Goal: Task Accomplishment & Management: Use online tool/utility

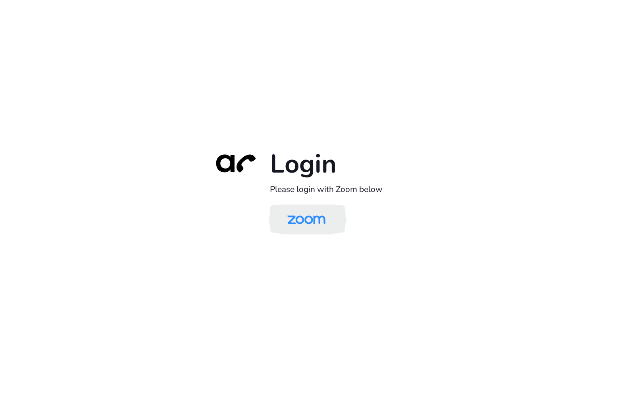
click at [329, 217] on img at bounding box center [306, 220] width 55 height 26
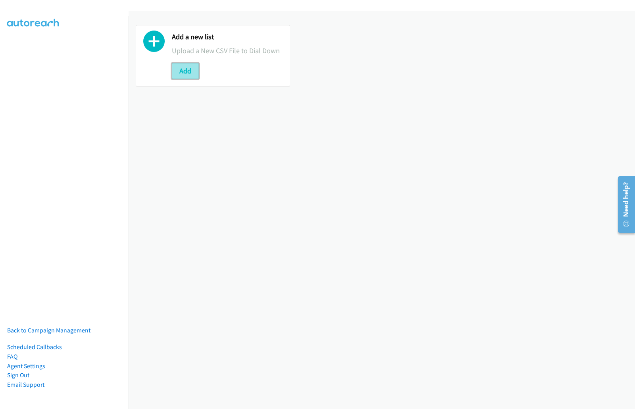
click at [187, 73] on button "Add" at bounding box center [185, 71] width 27 height 16
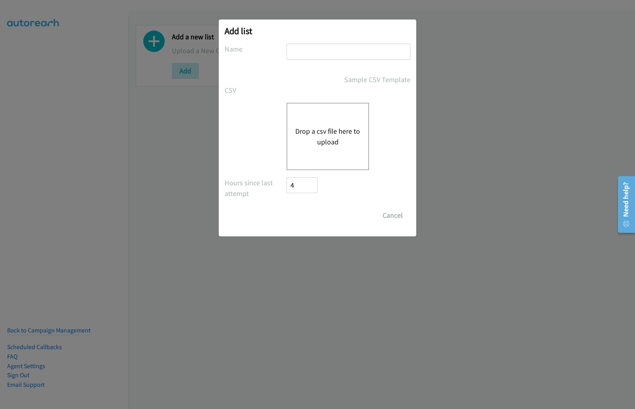
click at [304, 55] on input "text" at bounding box center [349, 52] width 124 height 16
paste input "- Dell Technologies - Dell SG MY VN TH PH Video Podcast Drive"
type input "Terracom - Dell Technologies - Dell SG MY VN TH PH Video Podcast Drive"
click at [323, 131] on button "Drop a csv file here to upload" at bounding box center [327, 136] width 65 height 21
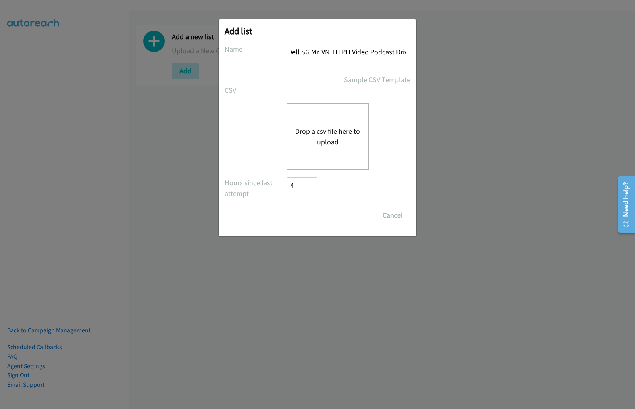
scroll to position [0, 0]
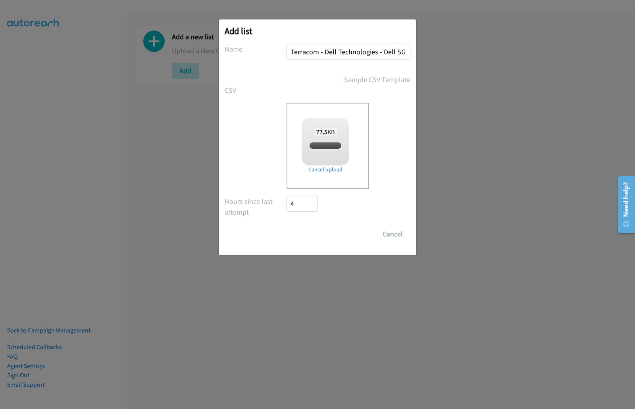
checkbox input "true"
click at [307, 236] on input "Save List" at bounding box center [308, 234] width 42 height 16
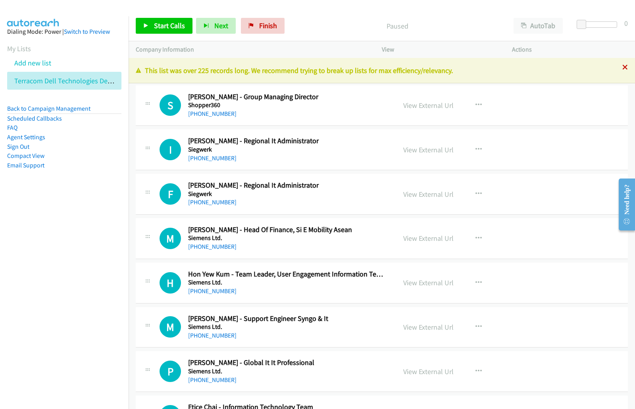
click at [623, 67] on icon at bounding box center [626, 68] width 6 height 6
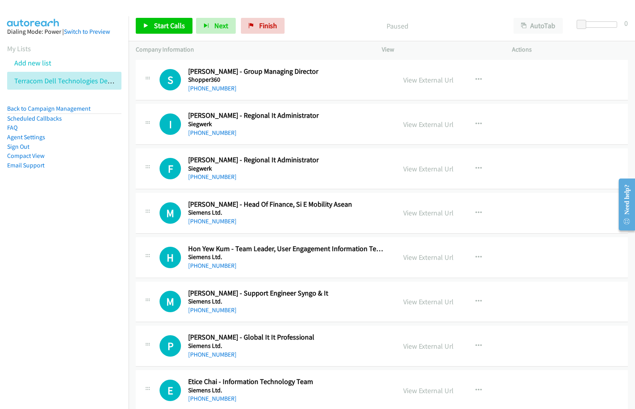
drag, startPoint x: 591, startPoint y: 109, endPoint x: 591, endPoint y: 113, distance: 4.4
click at [439, 21] on p "Paused" at bounding box center [397, 26] width 204 height 11
click at [313, 24] on p "Paused" at bounding box center [397, 26] width 204 height 11
click at [425, 19] on div "Paused" at bounding box center [397, 26] width 218 height 16
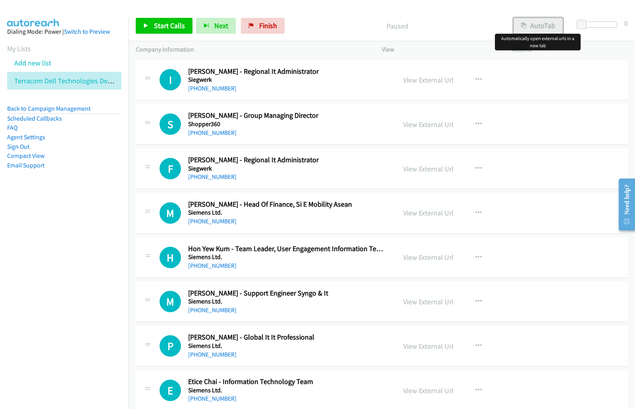
click at [531, 28] on button "AutoTab" at bounding box center [538, 26] width 49 height 16
click at [446, 24] on p "Paused" at bounding box center [396, 26] width 203 height 11
click at [337, 19] on div "Paused" at bounding box center [397, 26] width 218 height 16
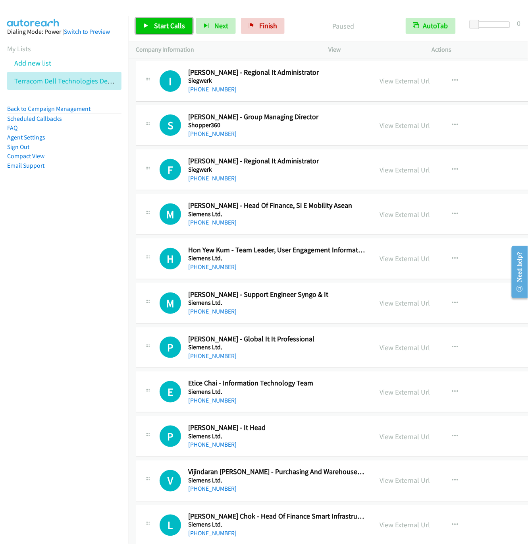
click at [172, 29] on span "Start Calls" at bounding box center [169, 25] width 31 height 9
click at [153, 27] on link "Pause" at bounding box center [158, 26] width 44 height 16
click at [156, 29] on span "Start Calls" at bounding box center [169, 25] width 31 height 9
click at [146, 32] on link "Pause" at bounding box center [158, 26] width 44 height 16
drag, startPoint x: 447, startPoint y: 167, endPoint x: 328, endPoint y: 160, distance: 119.7
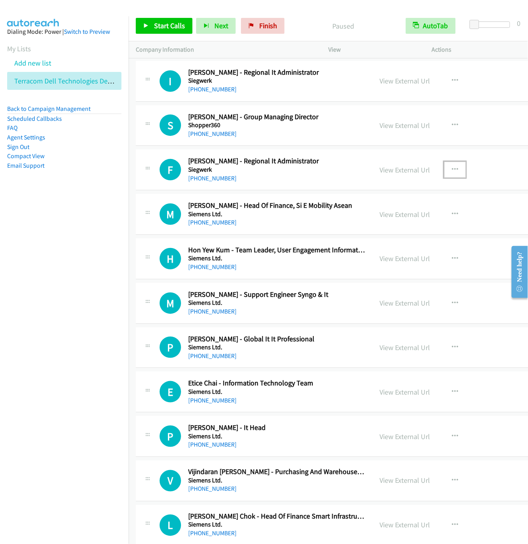
click at [328, 160] on h2 "[PERSON_NAME] - Regional It Administrator" at bounding box center [276, 160] width 177 height 9
click at [452, 169] on icon "button" at bounding box center [455, 169] width 6 height 6
click at [386, 220] on link "Start Calls Here" at bounding box center [413, 222] width 106 height 16
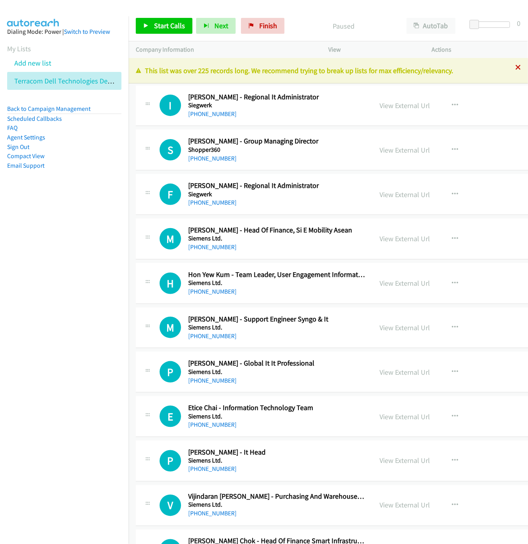
click at [516, 69] on icon at bounding box center [519, 68] width 6 height 6
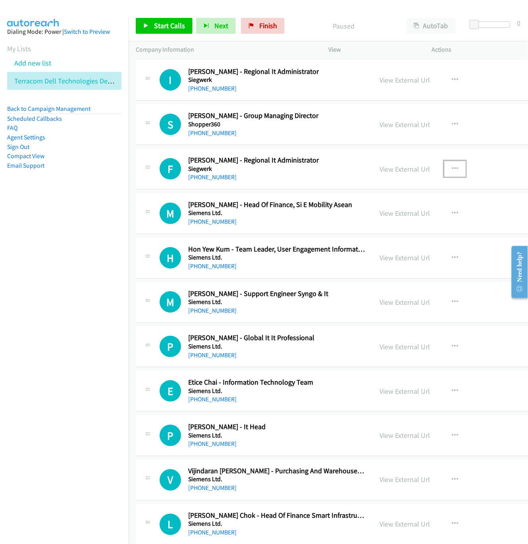
click at [455, 170] on button "button" at bounding box center [454, 169] width 21 height 16
click at [380, 222] on link "Start Calls Here" at bounding box center [413, 221] width 106 height 16
click at [153, 27] on link "Start Calls" at bounding box center [164, 26] width 57 height 16
click at [401, 168] on link "View External Url" at bounding box center [405, 168] width 50 height 9
click at [453, 167] on icon "button" at bounding box center [455, 169] width 6 height 6
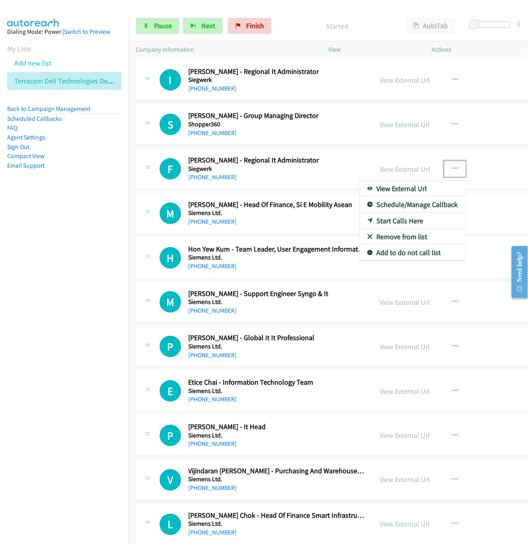
click at [410, 238] on link "Remove from list" at bounding box center [413, 237] width 106 height 16
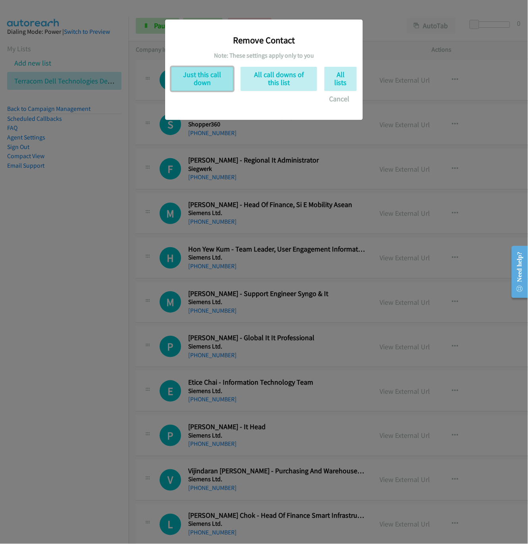
click at [196, 80] on button "Just this call down" at bounding box center [202, 79] width 62 height 24
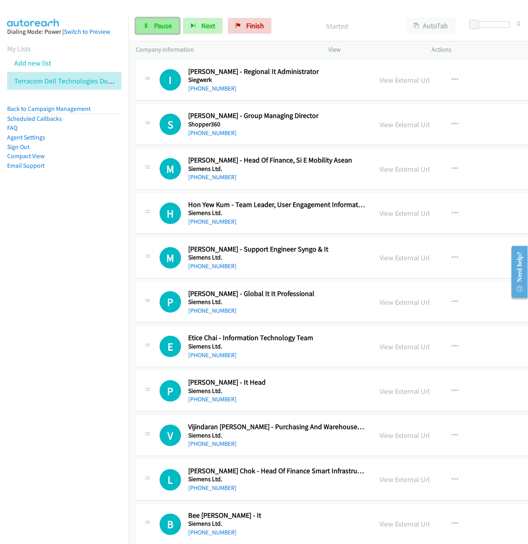
click at [145, 25] on icon at bounding box center [146, 26] width 6 height 6
click at [153, 27] on link "Start Calls" at bounding box center [164, 26] width 57 height 16
click at [401, 170] on link "View External Url" at bounding box center [405, 168] width 50 height 9
drag, startPoint x: 288, startPoint y: 170, endPoint x: 297, endPoint y: 185, distance: 17.5
click at [452, 215] on icon "button" at bounding box center [455, 213] width 6 height 6
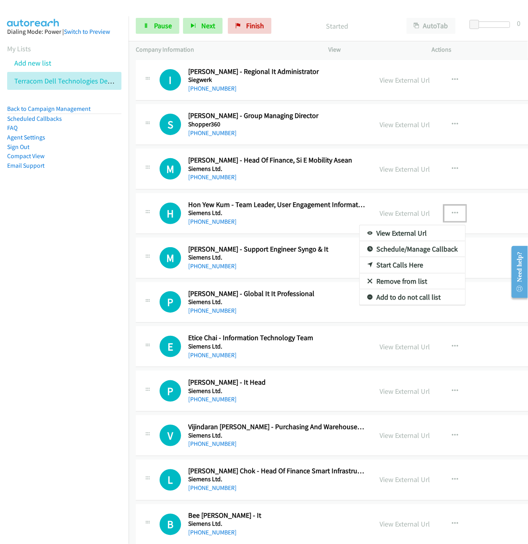
click at [395, 267] on link "Start Calls Here" at bounding box center [413, 265] width 106 height 16
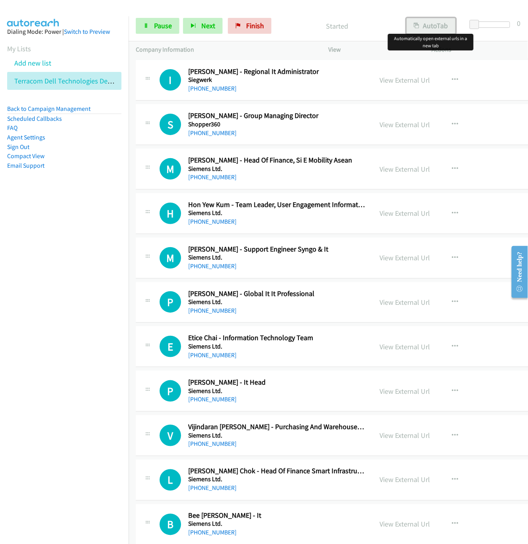
click at [433, 25] on button "AutoTab" at bounding box center [431, 26] width 49 height 16
click at [452, 211] on icon "button" at bounding box center [455, 213] width 6 height 6
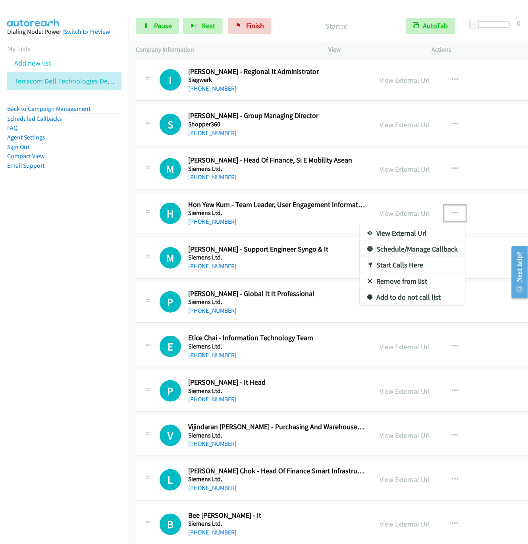
click at [382, 265] on link "Start Calls Here" at bounding box center [413, 265] width 106 height 16
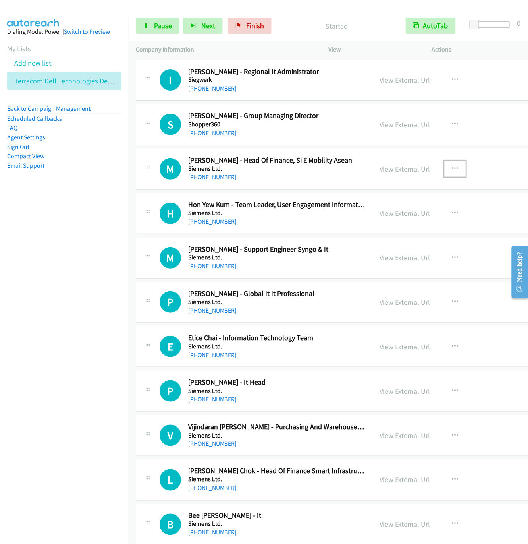
click at [452, 169] on icon "button" at bounding box center [455, 169] width 6 height 6
click at [369, 223] on link "Start Calls Here" at bounding box center [413, 221] width 106 height 16
click at [452, 211] on icon "button" at bounding box center [455, 213] width 6 height 6
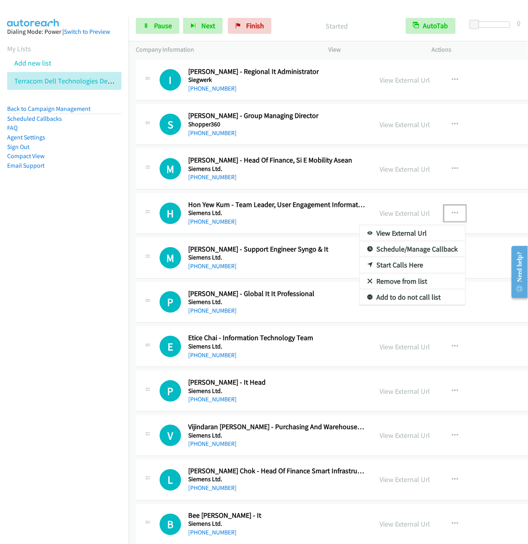
click at [383, 267] on link "Start Calls Here" at bounding box center [413, 265] width 106 height 16
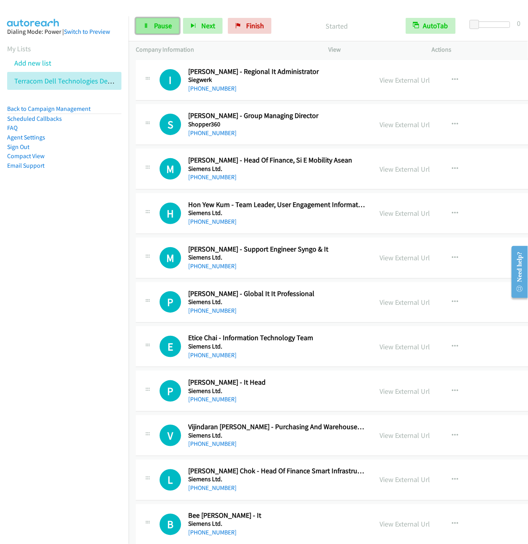
click at [157, 29] on span "Pause" at bounding box center [163, 25] width 18 height 9
click at [159, 25] on span "Start Calls" at bounding box center [169, 25] width 31 height 9
click at [151, 31] on link "Pause" at bounding box center [158, 26] width 44 height 16
click at [151, 26] on link "Start Calls" at bounding box center [164, 26] width 57 height 16
click at [166, 37] on div "Start Calls Pause Next Finish Started AutoTab AutoTab 0" at bounding box center [329, 26] width 400 height 31
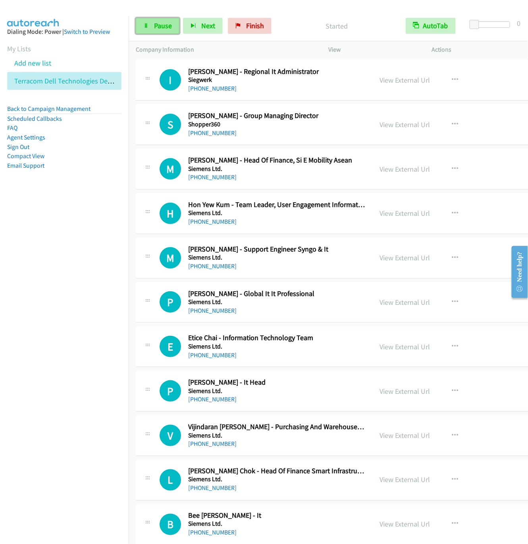
click at [165, 30] on span "Pause" at bounding box center [163, 25] width 18 height 9
click at [153, 26] on link "Start Calls" at bounding box center [164, 26] width 57 height 16
click at [154, 23] on span "Pause" at bounding box center [163, 25] width 18 height 9
click at [156, 29] on span "Start Calls" at bounding box center [169, 25] width 31 height 9
click at [156, 27] on span "Pause" at bounding box center [163, 25] width 18 height 9
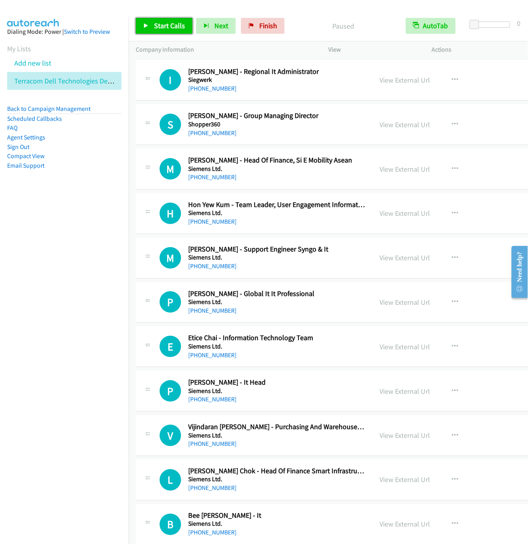
click at [156, 27] on span "Start Calls" at bounding box center [169, 25] width 31 height 9
click at [163, 26] on span "Pause" at bounding box center [163, 25] width 18 height 9
click at [157, 27] on span "Start Calls" at bounding box center [169, 25] width 31 height 9
click at [50, 275] on nav "Dialing Mode: Power | Switch to Preview My Lists Add new list Terracom Dell Tec…" at bounding box center [64, 288] width 129 height 544
click at [37, 316] on nav "Dialing Mode: Power | Switch to Preview My Lists Add new list Terracom Dell Tec…" at bounding box center [64, 288] width 129 height 544
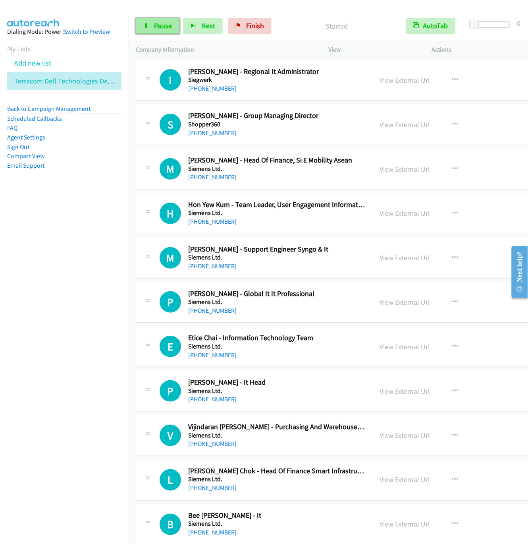
click at [152, 29] on link "Pause" at bounding box center [158, 26] width 44 height 16
click at [152, 29] on link "Start Calls" at bounding box center [164, 26] width 57 height 16
click at [44, 307] on nav "Dialing Mode: Power | Switch to Preview My Lists Add new list Terracom Dell Tec…" at bounding box center [64, 288] width 129 height 544
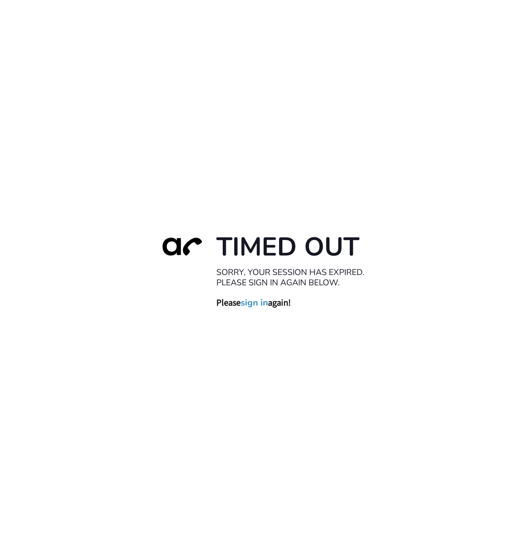
click at [253, 301] on link "sign in" at bounding box center [254, 302] width 27 height 11
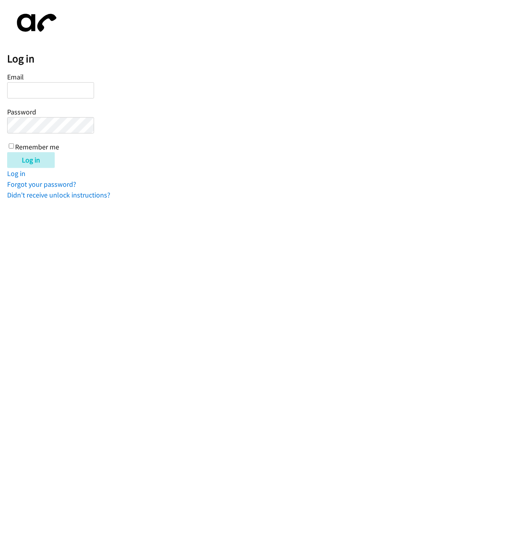
click at [24, 88] on input "Email" at bounding box center [50, 90] width 87 height 16
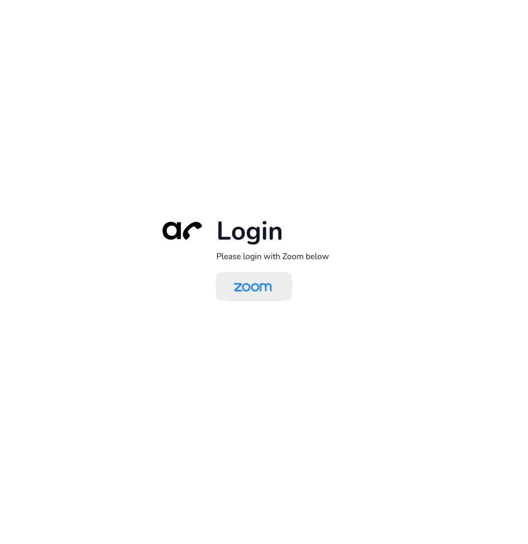
click at [267, 277] on img at bounding box center [253, 287] width 55 height 26
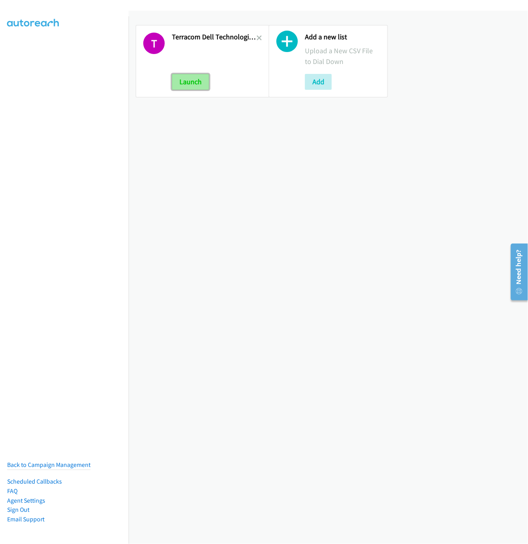
click at [193, 83] on button "Launch" at bounding box center [190, 82] width 37 height 16
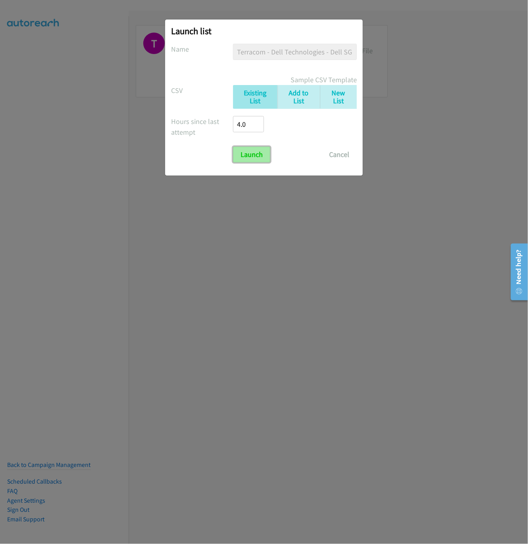
click at [247, 153] on input "Launch" at bounding box center [251, 155] width 37 height 16
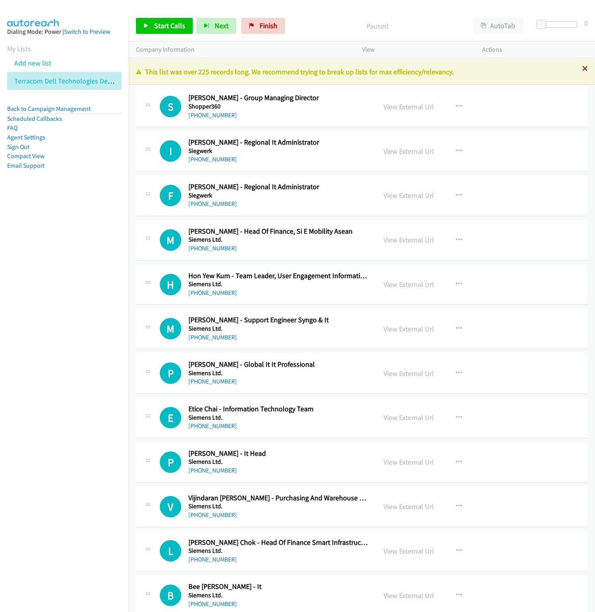
click at [528, 68] on icon at bounding box center [585, 69] width 6 height 6
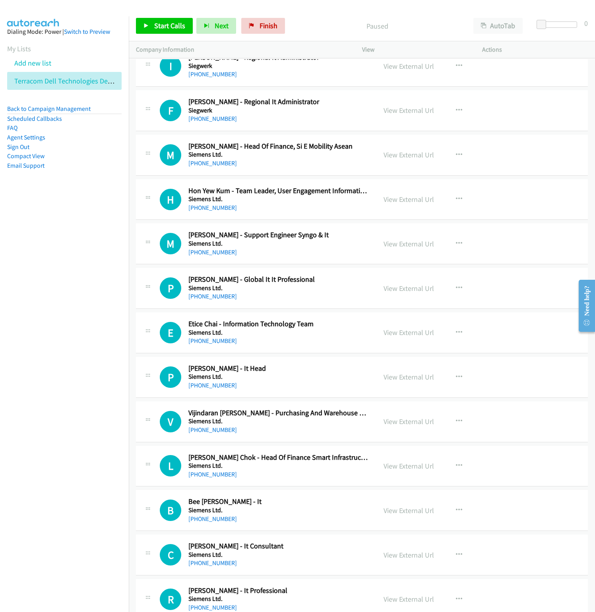
scroll to position [119, 0]
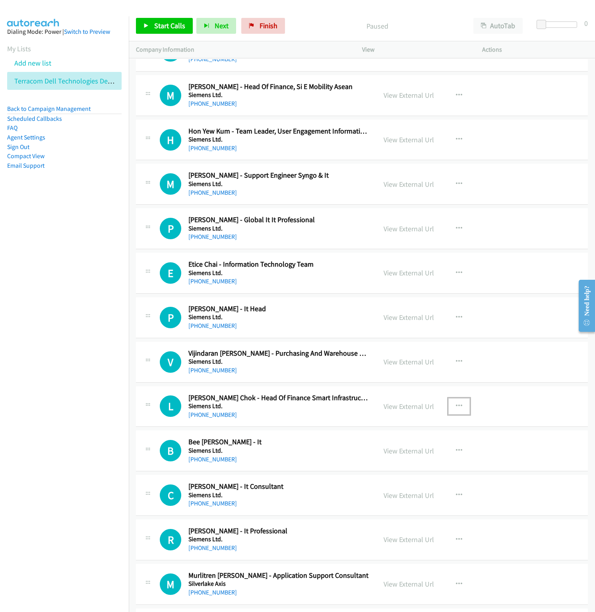
click at [456, 404] on icon "button" at bounding box center [459, 406] width 6 height 6
click at [397, 459] on link "Start Calls Here" at bounding box center [416, 458] width 106 height 16
click at [496, 24] on button "AutoTab" at bounding box center [497, 26] width 49 height 16
click at [448, 406] on button "button" at bounding box center [458, 406] width 21 height 16
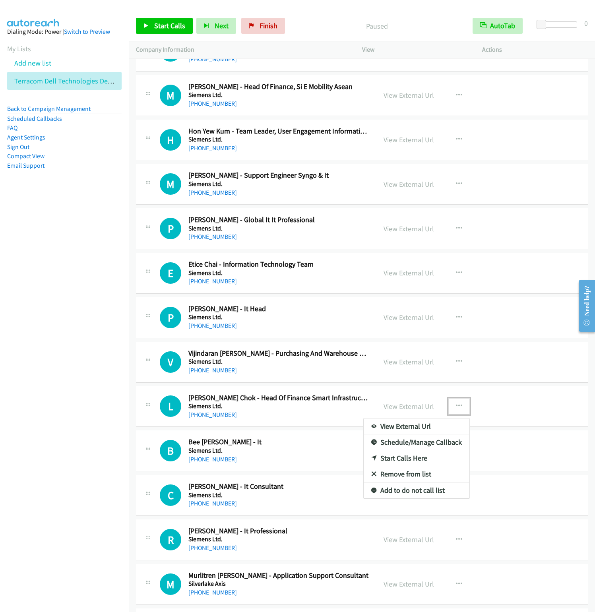
click at [371, 461] on icon at bounding box center [374, 459] width 6 height 6
click at [147, 28] on icon at bounding box center [146, 26] width 6 height 6
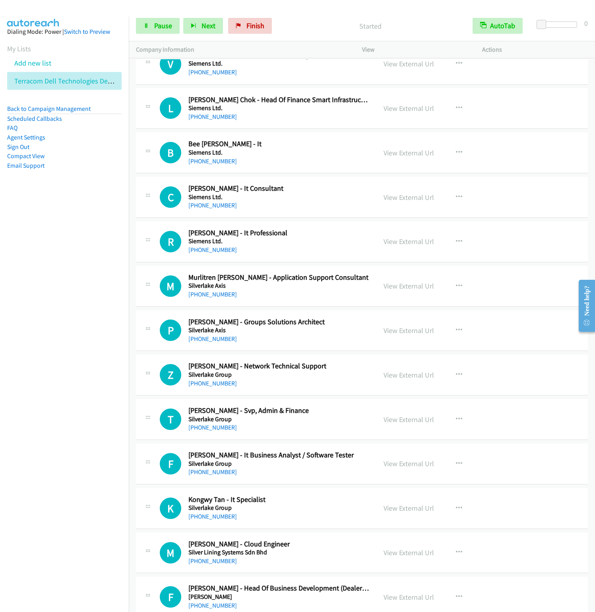
scroll to position [298, 0]
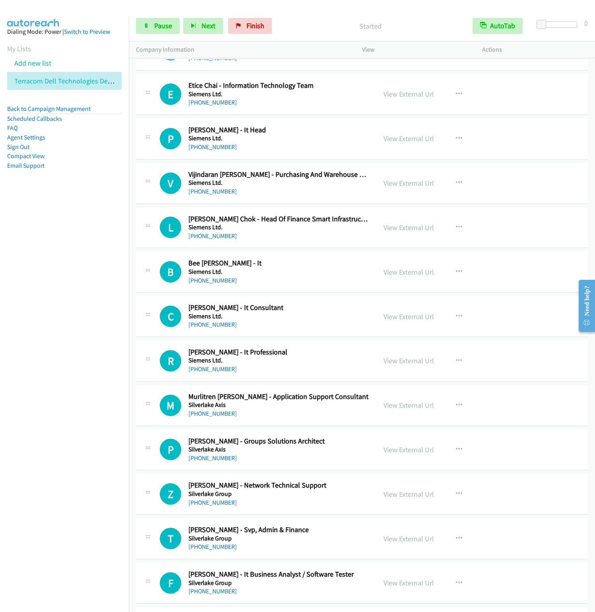
click at [63, 308] on nav "Dialing Mode: Power | Switch to Preview My Lists Add new list Terracom Dell Tec…" at bounding box center [64, 322] width 129 height 612
click at [29, 334] on nav "Dialing Mode: Power | Switch to Preview My Lists Add new list Terracom Dell Tec…" at bounding box center [64, 322] width 129 height 612
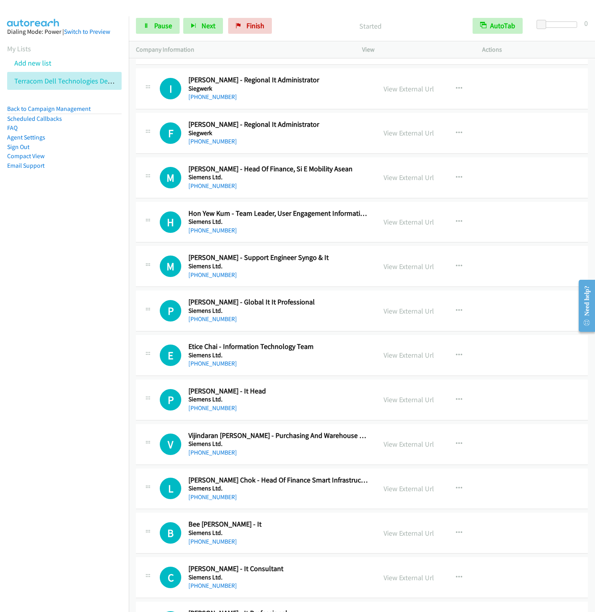
scroll to position [0, 0]
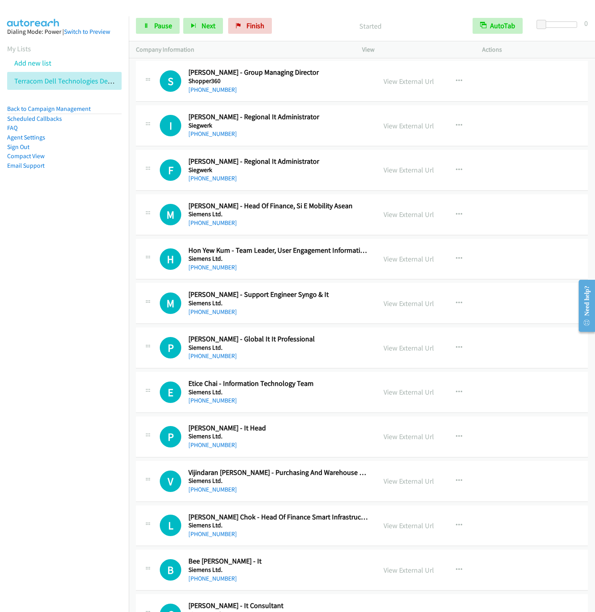
click at [323, 35] on div "Start Calls Pause Next Finish Started AutoTab AutoTab 0" at bounding box center [362, 26] width 466 height 31
click at [55, 83] on link "Terracom Dell Technologies Dell Sg My Vn Th Ph Video Podcast Drive" at bounding box center [116, 80] width 205 height 9
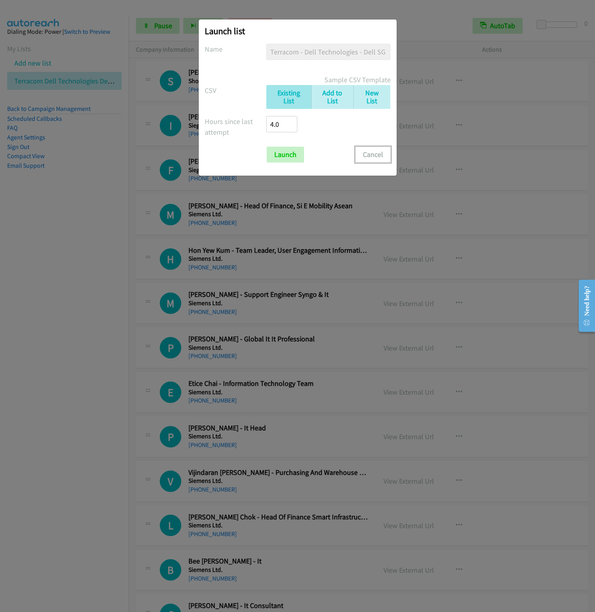
click at [377, 153] on button "Cancel" at bounding box center [372, 155] width 35 height 16
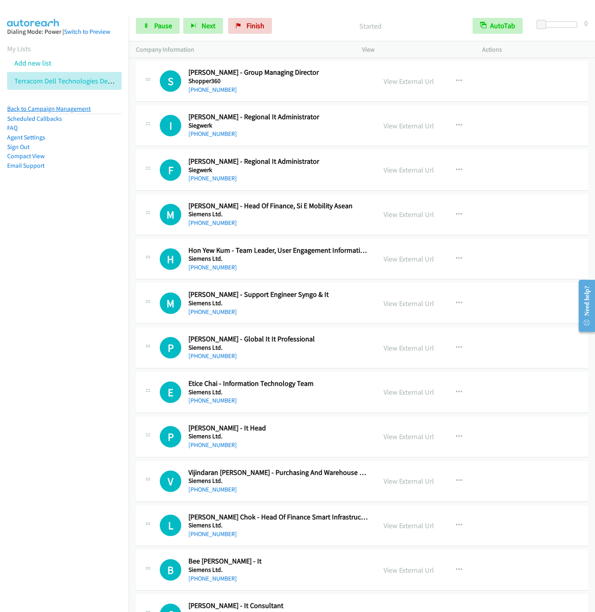
click at [36, 108] on link "Back to Campaign Management" at bounding box center [48, 109] width 83 height 8
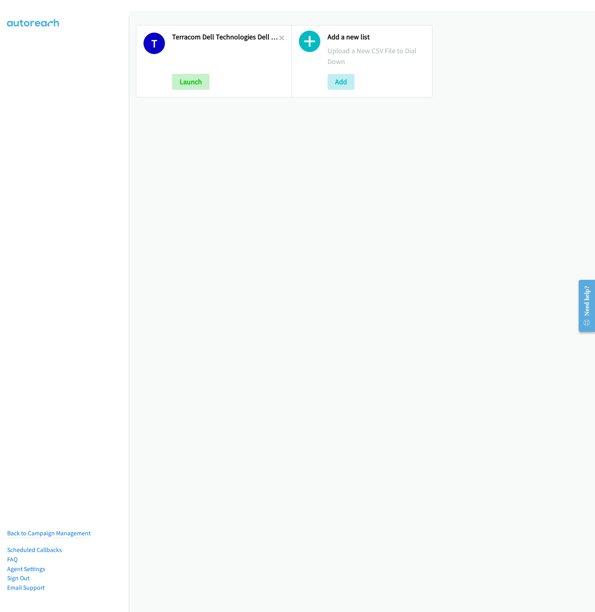
drag, startPoint x: 279, startPoint y: 38, endPoint x: 279, endPoint y: 43, distance: 4.8
click at [279, 38] on icon at bounding box center [282, 39] width 6 height 6
click at [178, 79] on button "Add" at bounding box center [185, 82] width 27 height 16
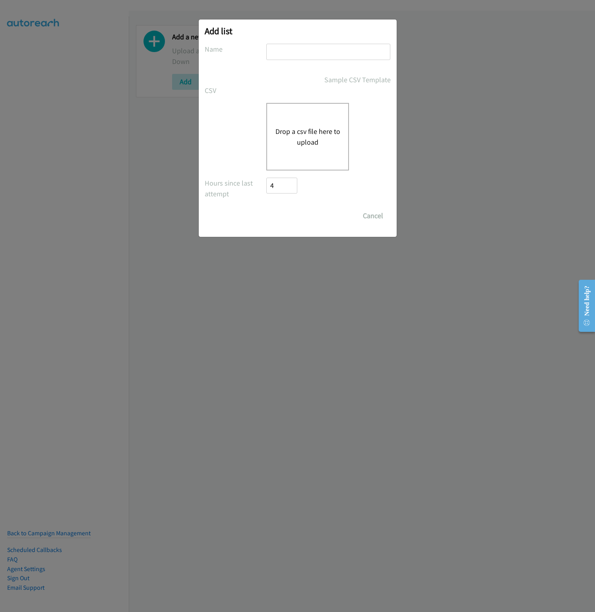
click at [288, 55] on input "text" at bounding box center [328, 52] width 124 height 16
paste input "Terracom - Dell Technologies"
type input "Terracom - Dell Technologies"
click at [317, 129] on button "Drop a csv file here to upload" at bounding box center [307, 136] width 65 height 21
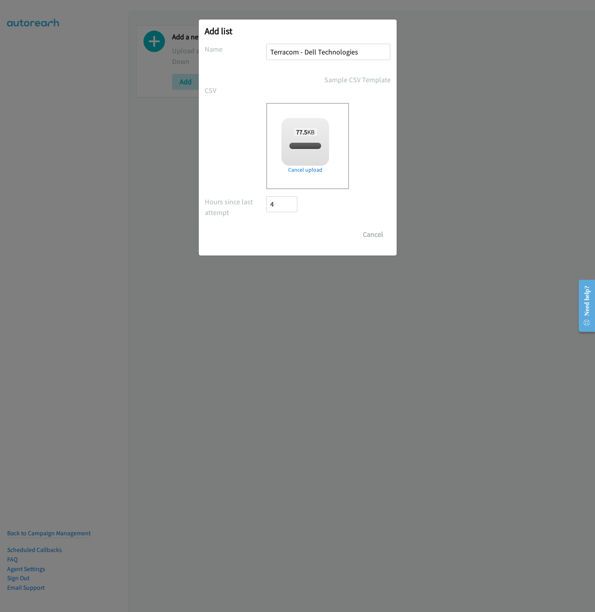
checkbox input "true"
click at [285, 234] on input "Save List" at bounding box center [288, 234] width 42 height 16
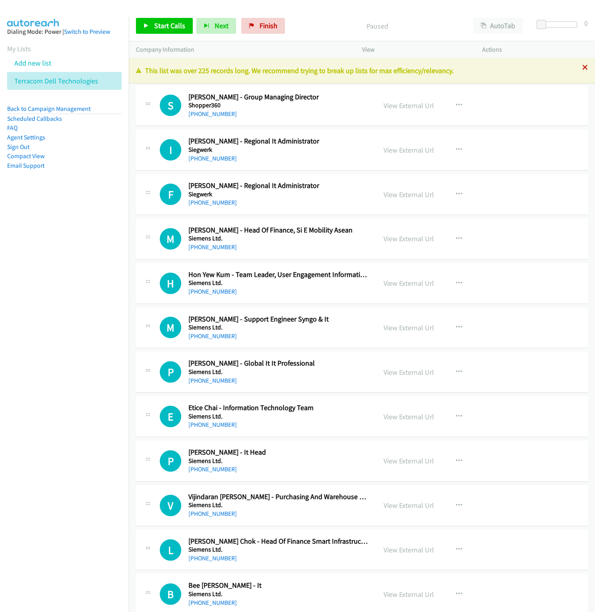
click at [582, 68] on icon at bounding box center [585, 68] width 6 height 6
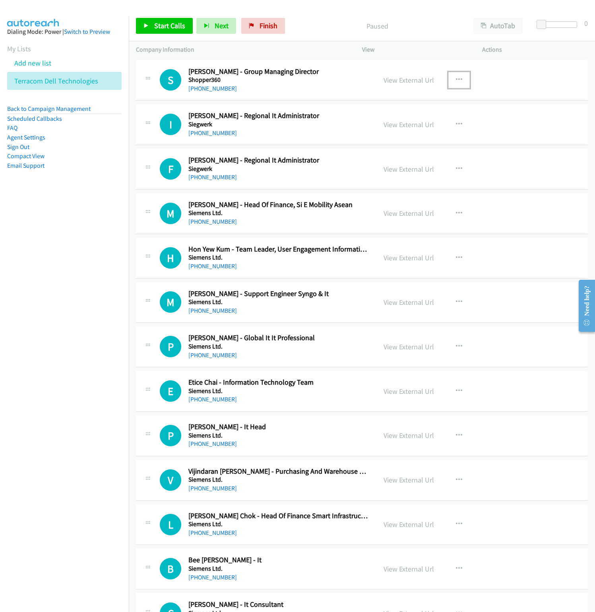
click at [456, 77] on icon "button" at bounding box center [459, 80] width 6 height 6
click at [454, 77] on div at bounding box center [297, 306] width 595 height 612
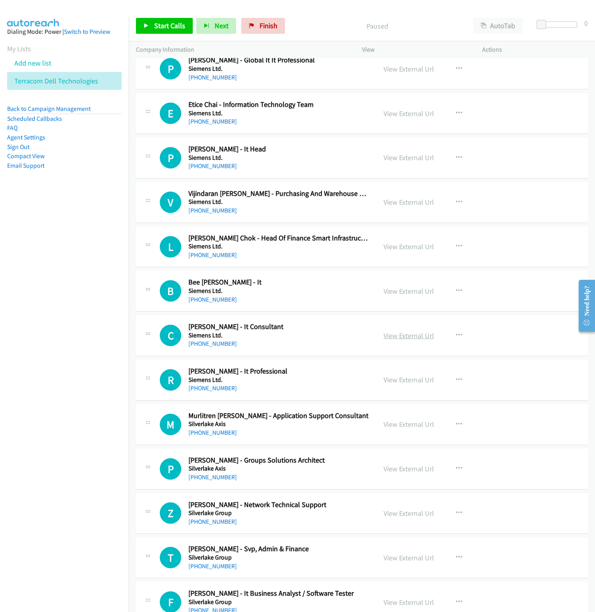
scroll to position [298, 0]
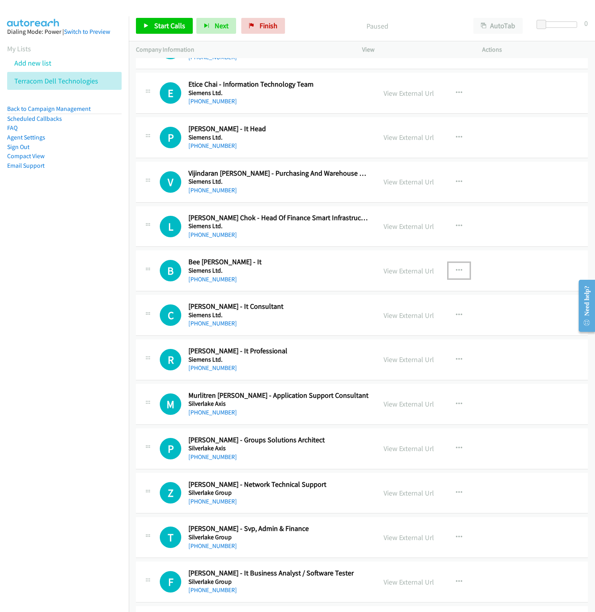
click at [456, 273] on icon "button" at bounding box center [459, 270] width 6 height 6
click at [390, 326] on link "Start Calls Here" at bounding box center [416, 323] width 106 height 16
click at [494, 27] on button "AutoTab" at bounding box center [497, 26] width 49 height 16
click at [161, 24] on span "Start Calls" at bounding box center [169, 25] width 31 height 9
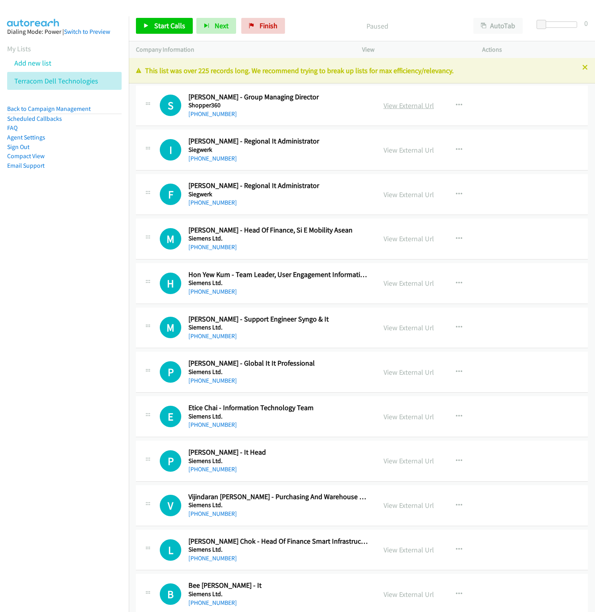
click at [400, 104] on link "View External Url" at bounding box center [408, 105] width 50 height 9
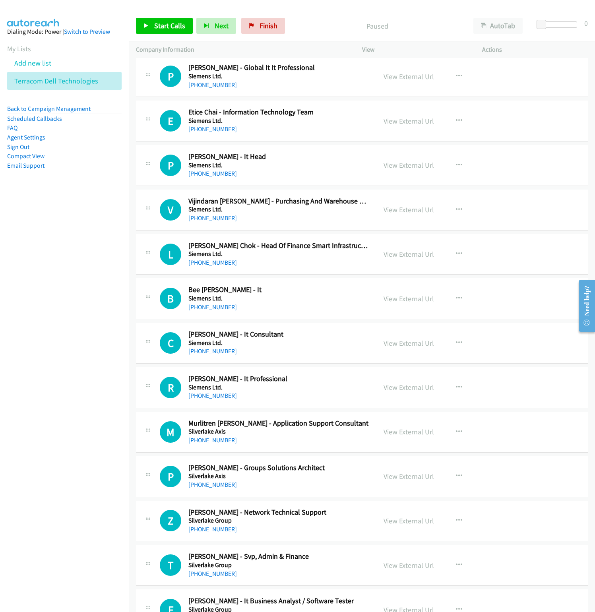
scroll to position [298, 0]
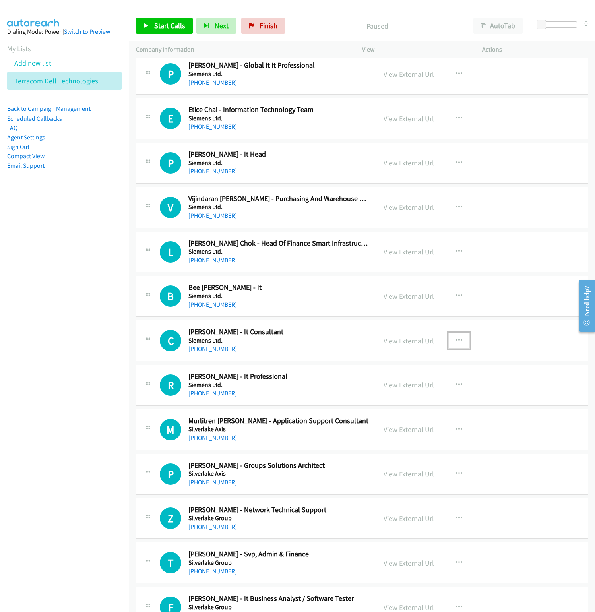
click at [459, 341] on button "button" at bounding box center [458, 340] width 21 height 16
click at [20, 323] on nav "Dialing Mode: Power | Switch to Preview My Lists Add new list Terracom Dell Tec…" at bounding box center [64, 322] width 129 height 612
drag, startPoint x: 376, startPoint y: 394, endPoint x: 369, endPoint y: 392, distance: 7.5
click at [376, 394] on link "Start Calls Here" at bounding box center [416, 392] width 106 height 16
click at [485, 27] on button "AutoTab" at bounding box center [497, 26] width 49 height 16
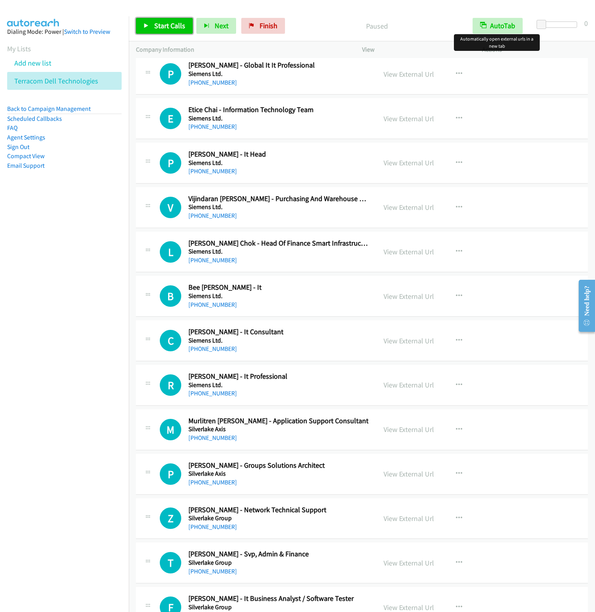
click at [155, 25] on span "Start Calls" at bounding box center [169, 25] width 31 height 9
click at [161, 27] on span "Pause" at bounding box center [163, 25] width 18 height 9
click at [161, 24] on span "Start Calls" at bounding box center [169, 25] width 31 height 9
click at [47, 406] on nav "Dialing Mode: Power | Switch to Preview My Lists Add new list Terracom Dell Tec…" at bounding box center [64, 322] width 129 height 612
click at [170, 27] on span "Pause" at bounding box center [163, 25] width 18 height 9
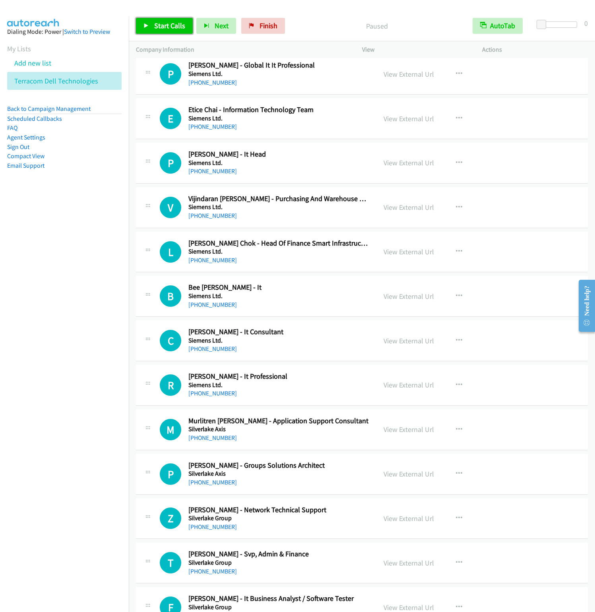
click at [168, 27] on span "Start Calls" at bounding box center [169, 25] width 31 height 9
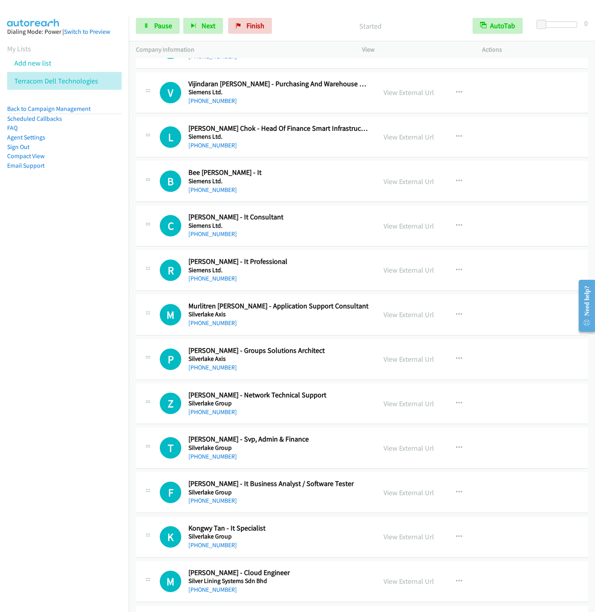
scroll to position [417, 0]
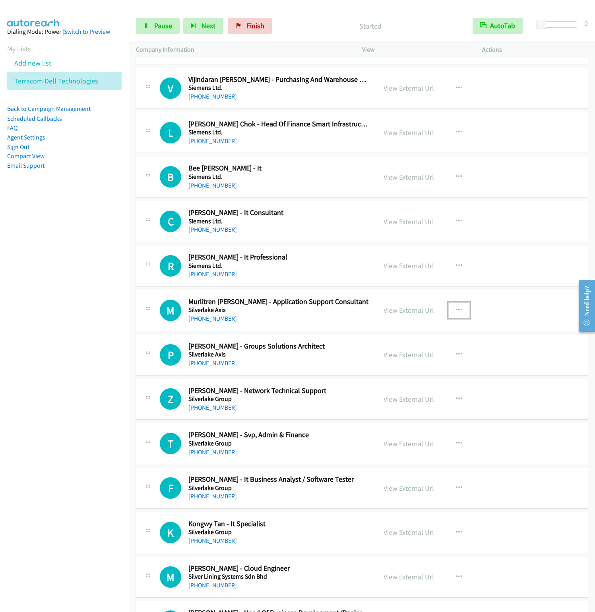
click at [456, 313] on icon "button" at bounding box center [459, 310] width 6 height 6
click at [391, 383] on link "Remove from list" at bounding box center [416, 378] width 106 height 16
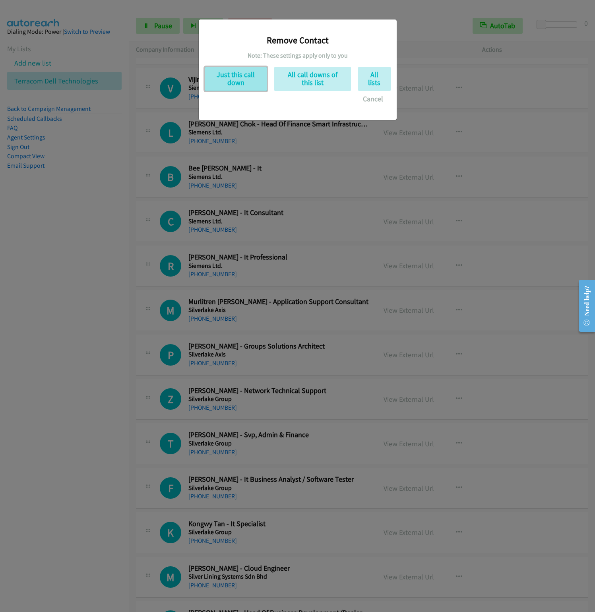
click at [242, 75] on button "Just this call down" at bounding box center [236, 79] width 62 height 24
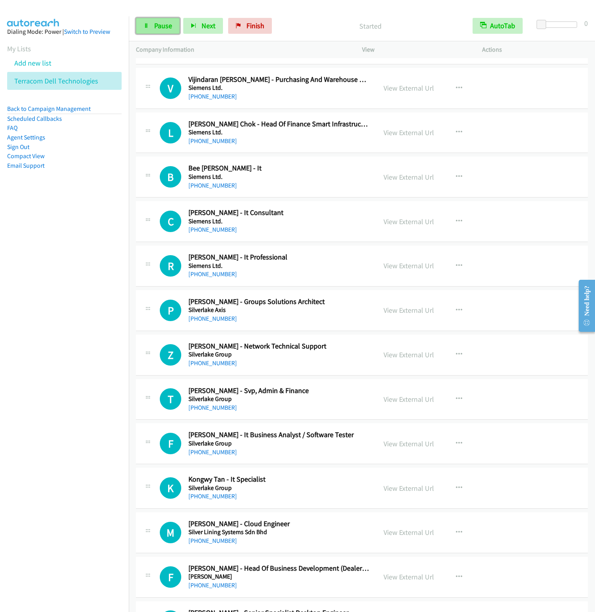
click at [139, 23] on link "Pause" at bounding box center [158, 26] width 44 height 16
click at [155, 24] on span "Start Calls" at bounding box center [169, 25] width 31 height 9
click at [62, 337] on nav "Dialing Mode: Power | Switch to Preview My Lists Add new list Terracom Dell Tec…" at bounding box center [64, 322] width 129 height 612
click at [458, 311] on button "button" at bounding box center [458, 310] width 21 height 16
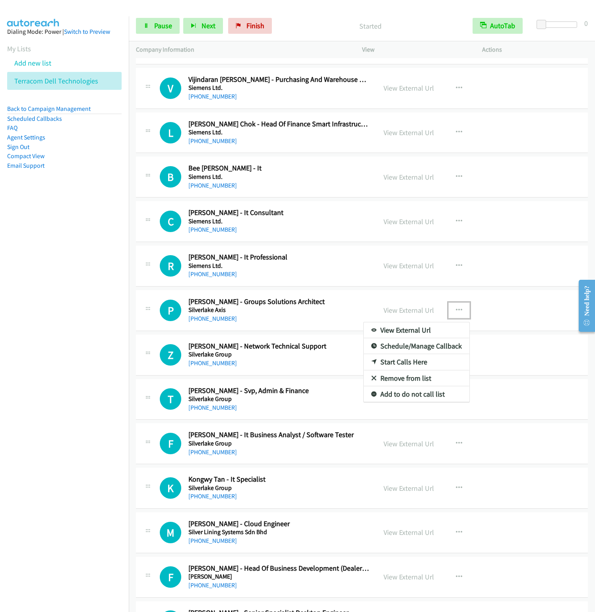
click at [396, 382] on link "Remove from list" at bounding box center [416, 378] width 106 height 16
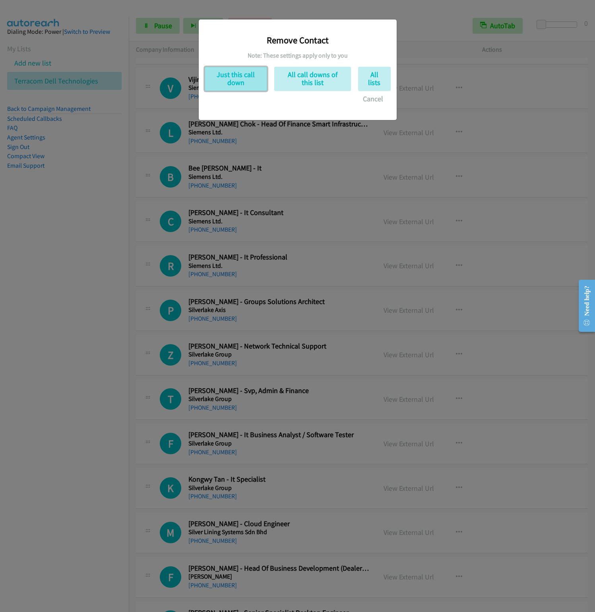
click at [222, 75] on button "Just this call down" at bounding box center [236, 79] width 62 height 24
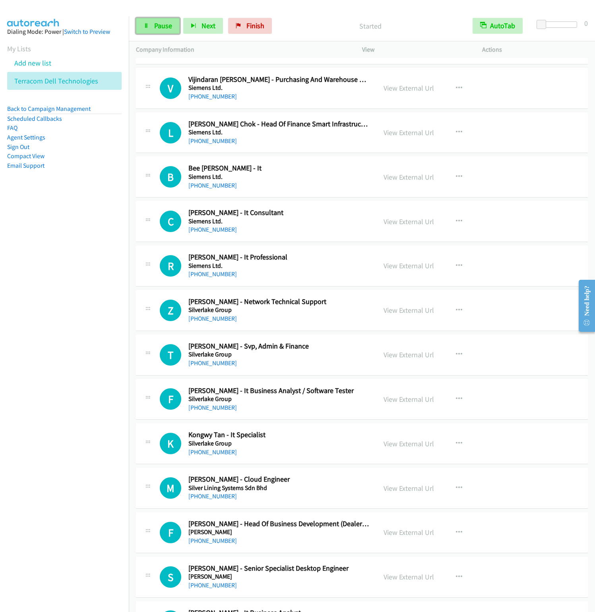
click at [162, 25] on span "Pause" at bounding box center [163, 25] width 18 height 9
click at [160, 28] on span "Start Calls" at bounding box center [169, 25] width 31 height 9
click at [145, 26] on icon at bounding box center [146, 26] width 6 height 6
click at [159, 28] on span "Start Calls" at bounding box center [169, 25] width 31 height 9
drag, startPoint x: 46, startPoint y: 280, endPoint x: 157, endPoint y: 168, distance: 157.8
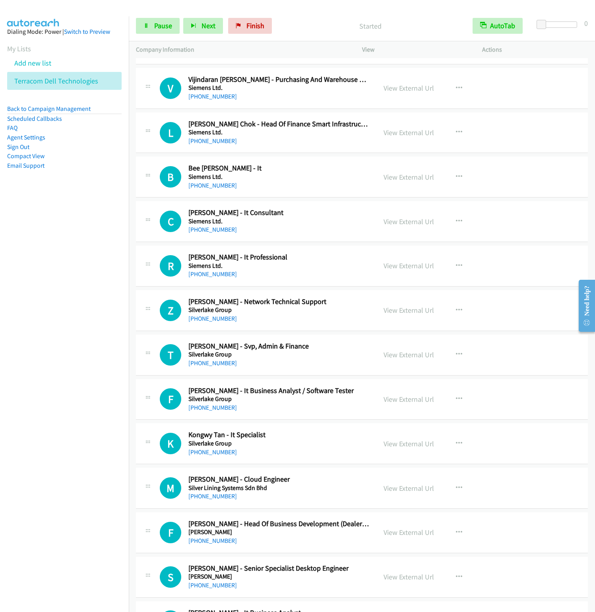
click at [46, 280] on nav "Dialing Mode: Power | Switch to Preview My Lists Add new list Terracom Dell Tec…" at bounding box center [64, 322] width 129 height 612
click at [18, 373] on nav "Dialing Mode: Power | Switch to Preview My Lists Add new list Terracom Dell Tec…" at bounding box center [64, 322] width 129 height 612
click at [401, 359] on link "View External Url" at bounding box center [408, 354] width 50 height 9
click at [450, 400] on button "button" at bounding box center [458, 399] width 21 height 16
click at [384, 456] on link "Start Calls Here" at bounding box center [416, 451] width 106 height 16
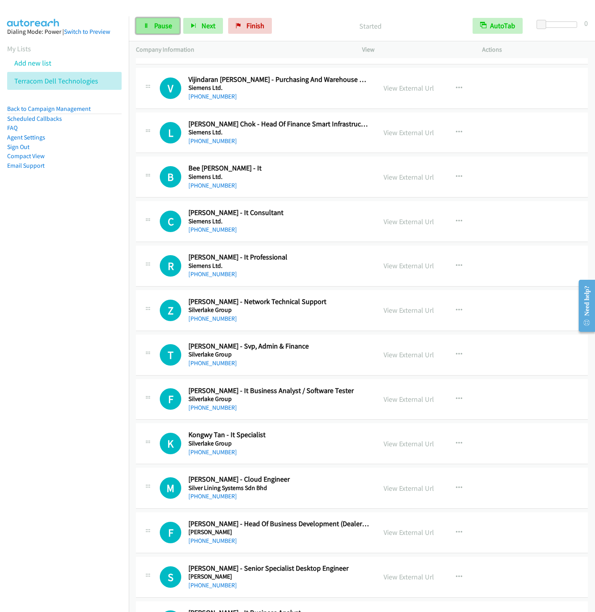
click at [167, 30] on link "Pause" at bounding box center [158, 26] width 44 height 16
click at [161, 28] on span "Start Calls" at bounding box center [169, 25] width 31 height 9
click at [46, 263] on nav "Dialing Mode: Power | Switch to Preview My Lists Add new list Terracom Dell Tec…" at bounding box center [64, 322] width 129 height 612
click at [58, 332] on nav "Dialing Mode: Power | Switch to Preview My Lists Add new list Terracom Dell Tec…" at bounding box center [64, 322] width 129 height 612
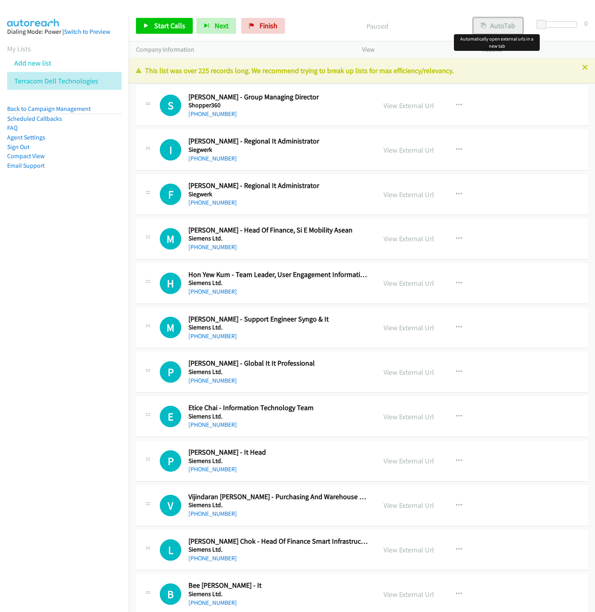
click at [496, 21] on button "AutoTab" at bounding box center [497, 26] width 49 height 16
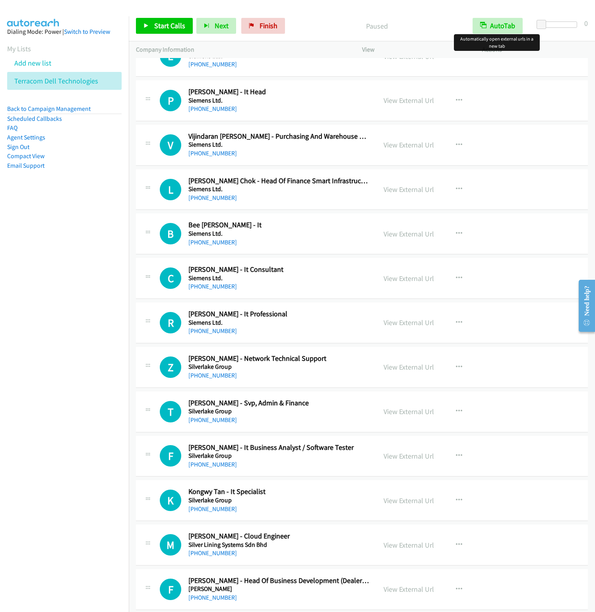
scroll to position [477, 0]
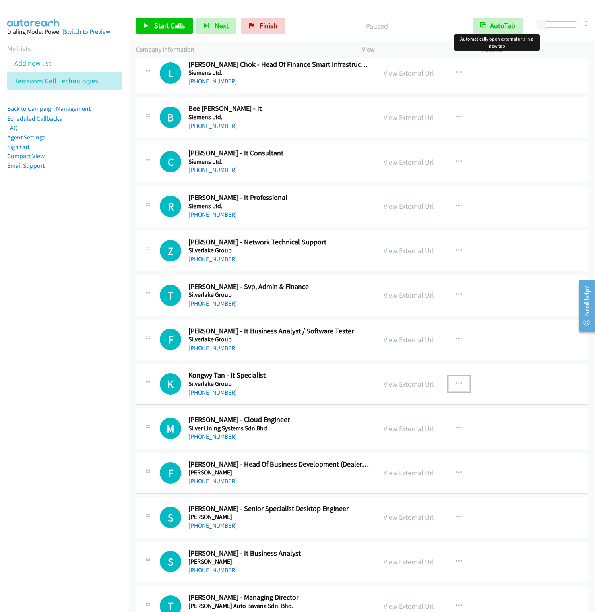
click at [459, 382] on button "button" at bounding box center [458, 384] width 21 height 16
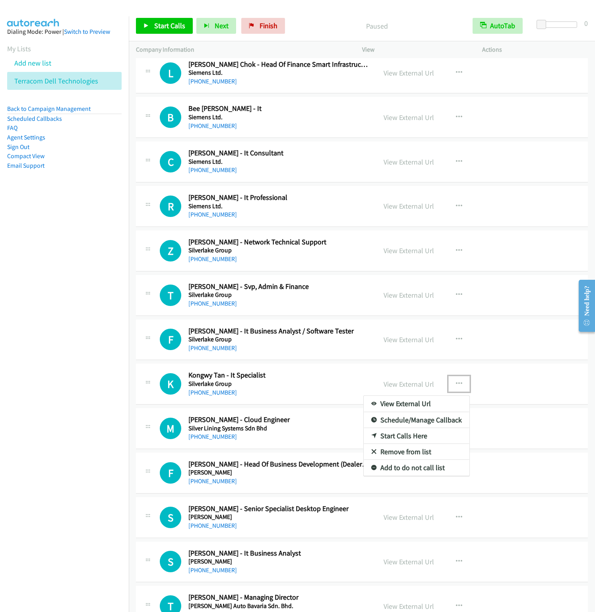
click at [411, 434] on link "Start Calls Here" at bounding box center [416, 436] width 106 height 16
click at [449, 388] on button "button" at bounding box center [458, 384] width 21 height 16
click at [385, 439] on link "Start Calls Here" at bounding box center [416, 436] width 106 height 16
click at [159, 33] on link "Start Calls" at bounding box center [164, 26] width 57 height 16
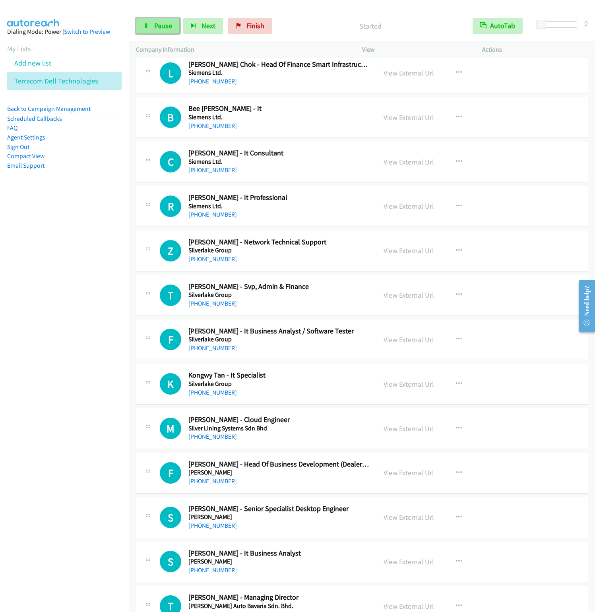
click at [151, 24] on link "Pause" at bounding box center [158, 26] width 44 height 16
click at [151, 27] on link "Start Calls" at bounding box center [164, 26] width 57 height 16
click at [158, 26] on span "Pause" at bounding box center [163, 25] width 18 height 9
click at [159, 25] on span "Start Calls" at bounding box center [169, 25] width 31 height 9
click at [147, 24] on icon at bounding box center [146, 26] width 6 height 6
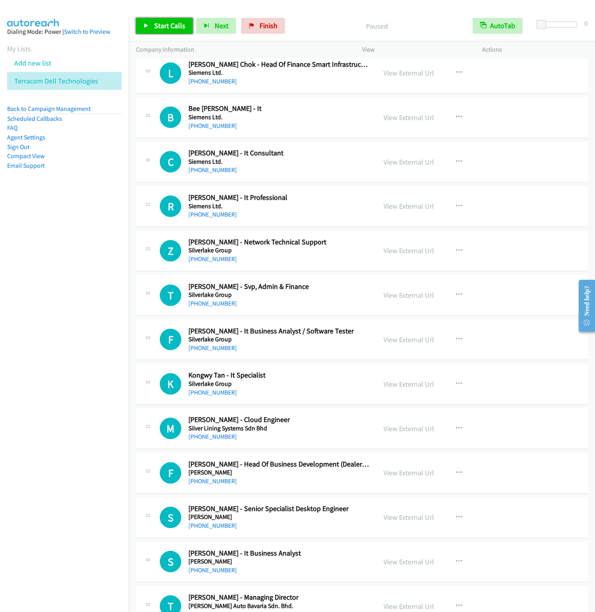
click at [154, 30] on span "Start Calls" at bounding box center [169, 25] width 31 height 9
click at [161, 31] on link "Pause" at bounding box center [158, 26] width 44 height 16
click at [161, 31] on link "Start Calls" at bounding box center [164, 26] width 57 height 16
click at [167, 33] on link "Pause" at bounding box center [158, 26] width 44 height 16
click at [157, 27] on span "Start Calls" at bounding box center [169, 25] width 31 height 9
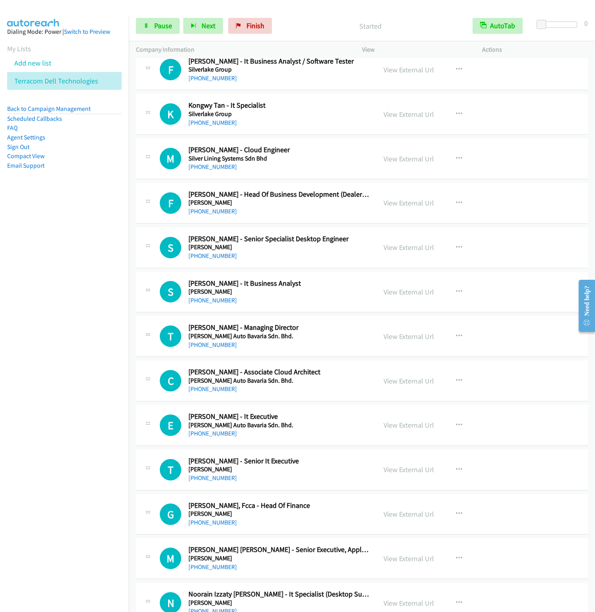
scroll to position [834, 0]
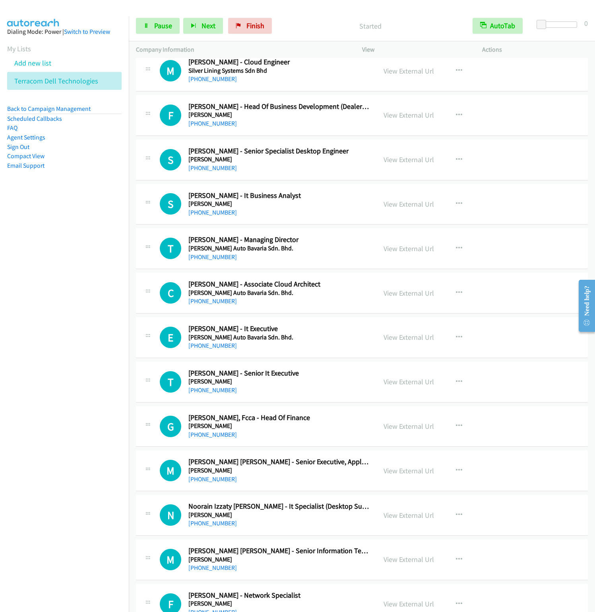
click at [45, 329] on nav "Dialing Mode: Power | Switch to Preview My Lists Add new list Terracom Dell Tec…" at bounding box center [64, 322] width 129 height 612
click at [52, 346] on nav "Dialing Mode: Power | Switch to Preview My Lists Add new list Terracom Dell Tec…" at bounding box center [64, 322] width 129 height 612
click at [155, 30] on span "Pause" at bounding box center [163, 25] width 18 height 9
click at [155, 30] on span "Start Calls" at bounding box center [169, 25] width 31 height 9
click at [155, 21] on span "Pause" at bounding box center [163, 25] width 18 height 9
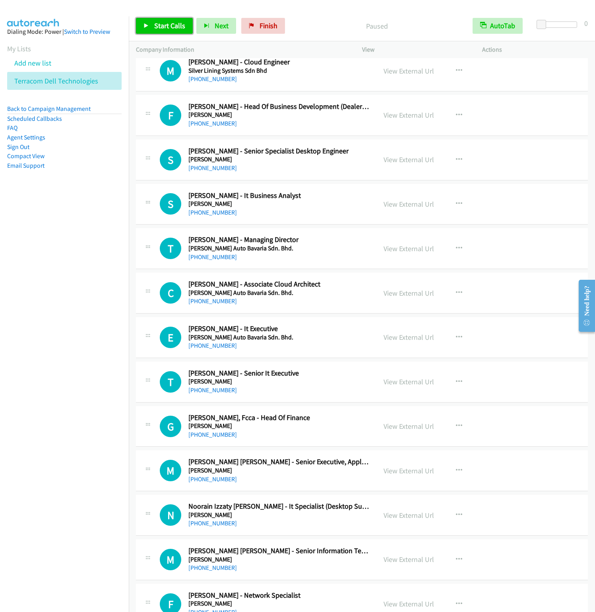
click at [170, 25] on span "Start Calls" at bounding box center [169, 25] width 31 height 9
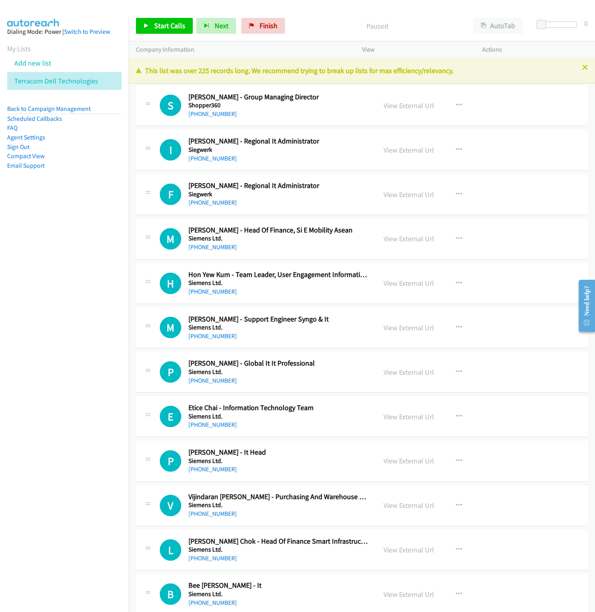
click at [61, 327] on nav "Dialing Mode: Power | Switch to Preview My Lists Add new list Terracom Dell Tec…" at bounding box center [64, 322] width 129 height 612
click at [582, 68] on icon at bounding box center [585, 68] width 6 height 6
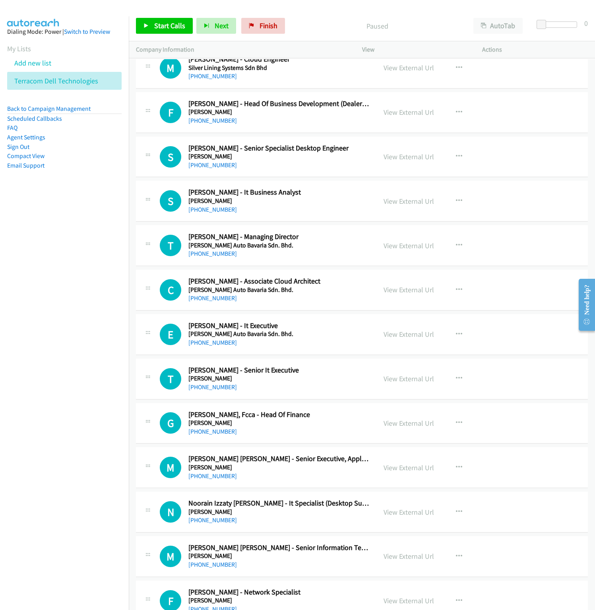
scroll to position [834, 0]
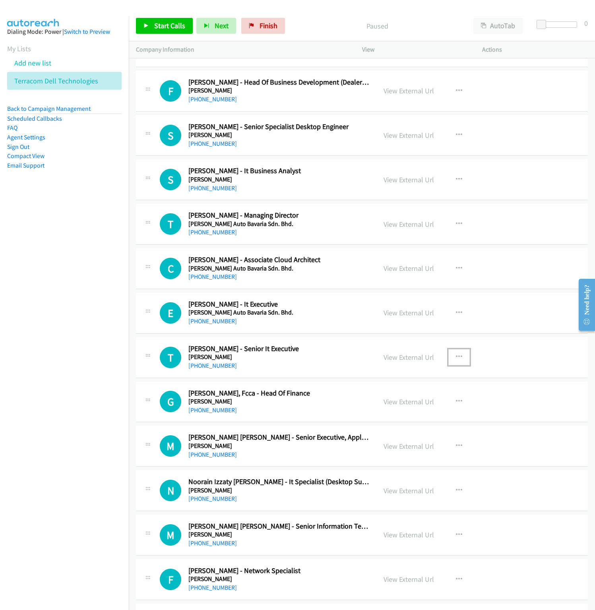
click at [456, 359] on icon "button" at bounding box center [459, 357] width 6 height 6
click at [397, 417] on link "Start Calls Here" at bounding box center [416, 409] width 106 height 16
click at [155, 25] on span "Start Calls" at bounding box center [169, 25] width 31 height 9
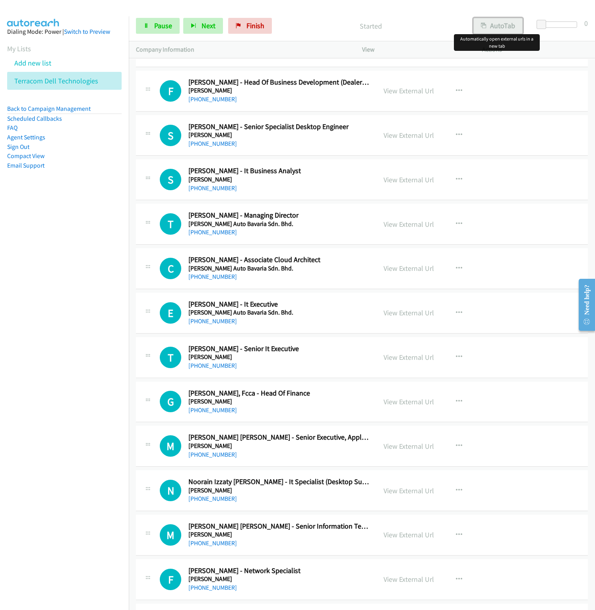
click at [490, 22] on button "AutoTab" at bounding box center [497, 26] width 49 height 16
click at [415, 362] on link "View External Url" at bounding box center [408, 357] width 50 height 9
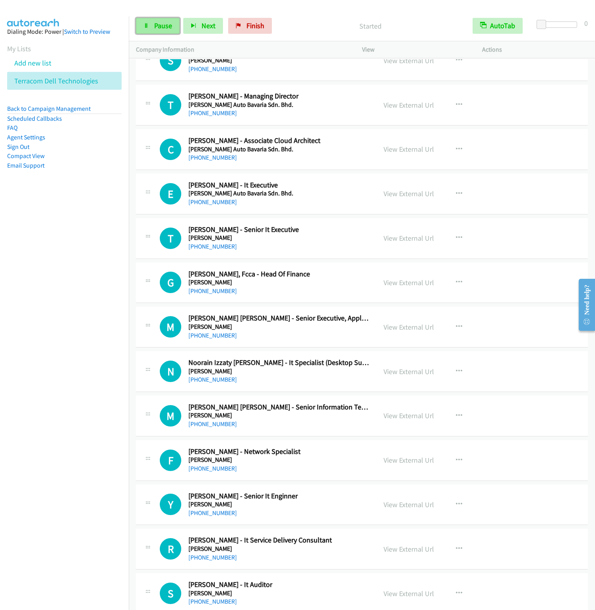
click at [151, 24] on link "Pause" at bounding box center [158, 26] width 44 height 16
click at [151, 24] on link "Start Calls" at bounding box center [164, 26] width 57 height 16
click at [157, 31] on link "Pause" at bounding box center [158, 26] width 44 height 16
click at [157, 29] on span "Start Calls" at bounding box center [169, 25] width 31 height 9
click at [157, 33] on link "Pause" at bounding box center [158, 26] width 44 height 16
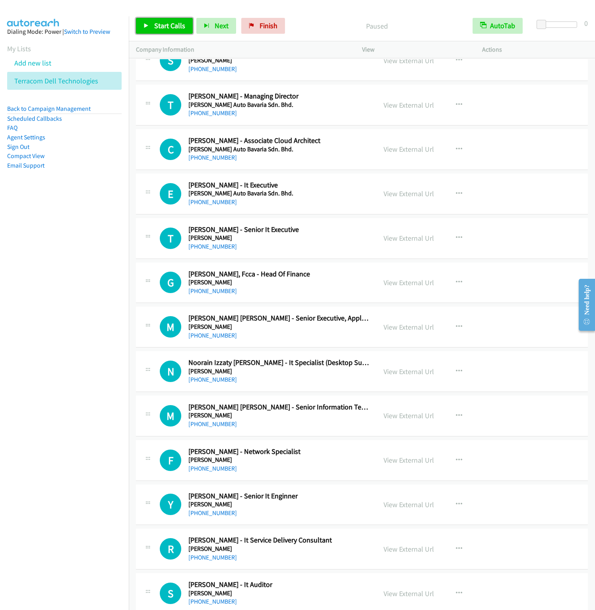
click at [156, 31] on link "Start Calls" at bounding box center [164, 26] width 57 height 16
click at [29, 338] on nav "Dialing Mode: Power | Switch to Preview My Lists Add new list Terracom Dell Tec…" at bounding box center [64, 321] width 129 height 610
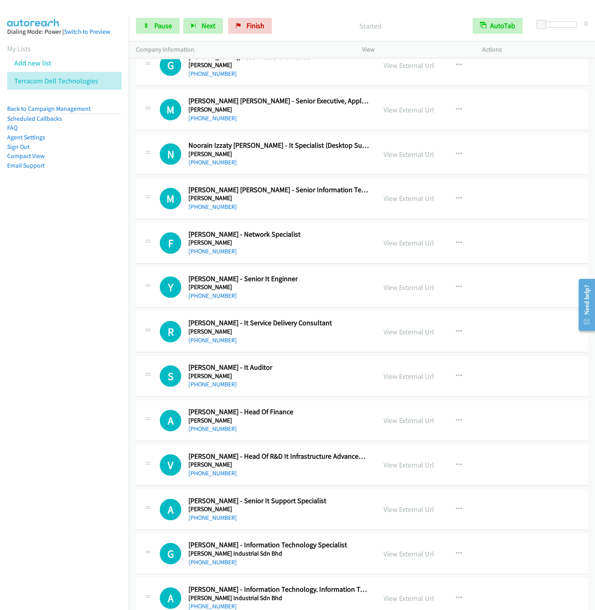
scroll to position [1251, 0]
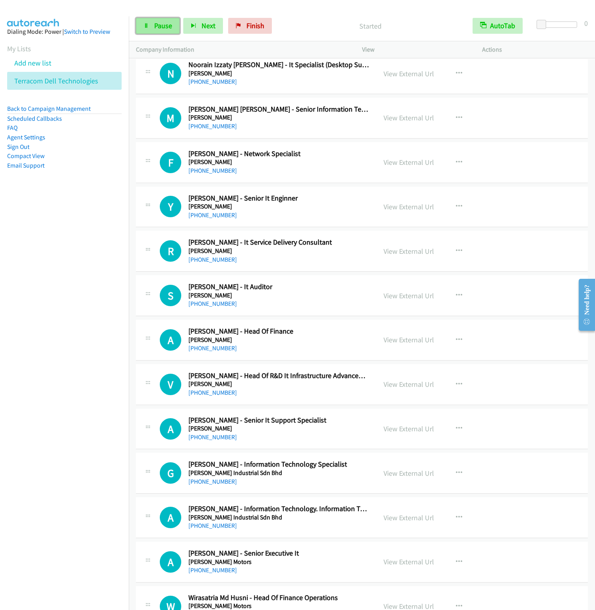
click at [161, 25] on span "Pause" at bounding box center [163, 25] width 18 height 9
click at [164, 26] on span "Start Calls" at bounding box center [169, 25] width 31 height 9
drag, startPoint x: 43, startPoint y: 210, endPoint x: 67, endPoint y: 196, distance: 28.1
click at [43, 210] on nav "Dialing Mode: Power | Switch to Preview My Lists Add new list Terracom Dell Tec…" at bounding box center [64, 321] width 129 height 610
click at [145, 30] on link "Pause" at bounding box center [158, 26] width 44 height 16
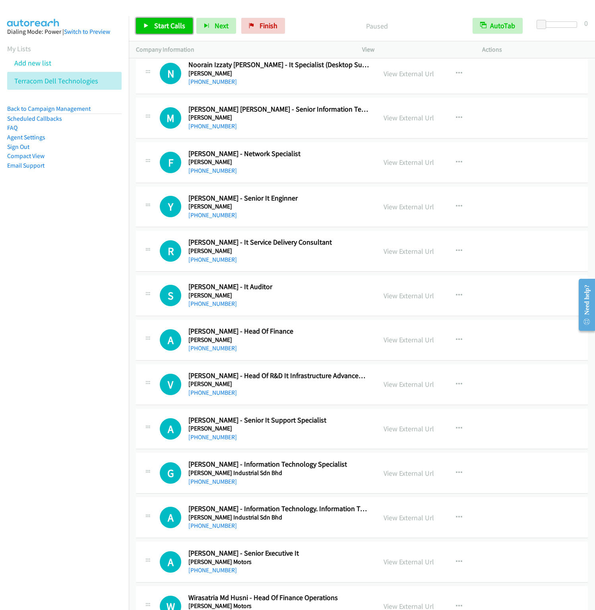
click at [145, 31] on link "Start Calls" at bounding box center [164, 26] width 57 height 16
click at [167, 24] on span "Pause" at bounding box center [163, 25] width 18 height 9
click at [167, 24] on span "Start Calls" at bounding box center [169, 25] width 31 height 9
click at [159, 27] on span "Pause" at bounding box center [163, 25] width 18 height 9
click at [159, 27] on span "Start Calls" at bounding box center [169, 25] width 31 height 9
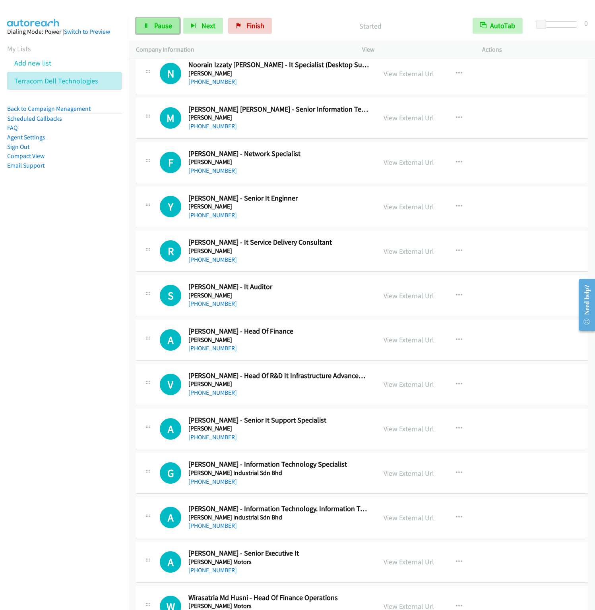
click at [147, 25] on icon at bounding box center [146, 26] width 6 height 6
click at [149, 19] on link "Pause" at bounding box center [158, 26] width 44 height 16
click at [153, 27] on link "Start Calls" at bounding box center [164, 26] width 57 height 16
click at [160, 27] on span "Pause" at bounding box center [163, 25] width 18 height 9
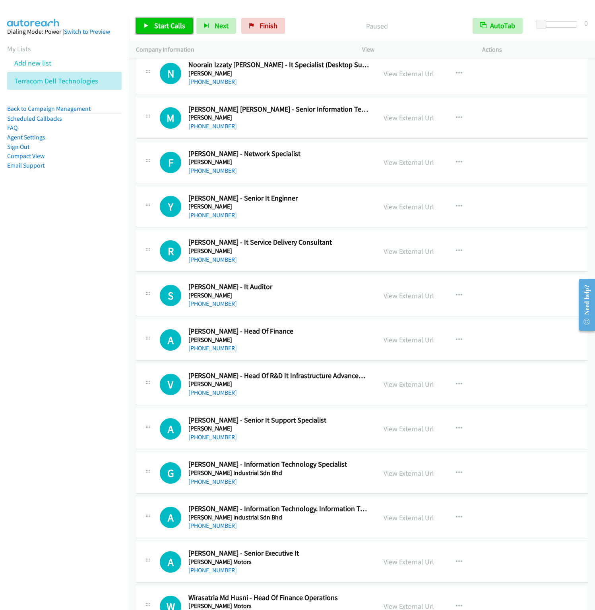
click at [160, 27] on span "Start Calls" at bounding box center [169, 25] width 31 height 9
click at [55, 344] on nav "Dialing Mode: Power | Switch to Preview My Lists Add new list Terracom Dell Tec…" at bounding box center [64, 321] width 129 height 610
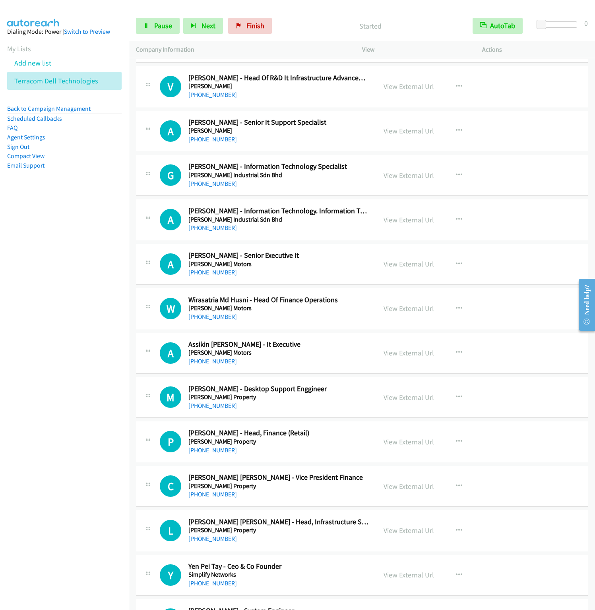
scroll to position [1609, 0]
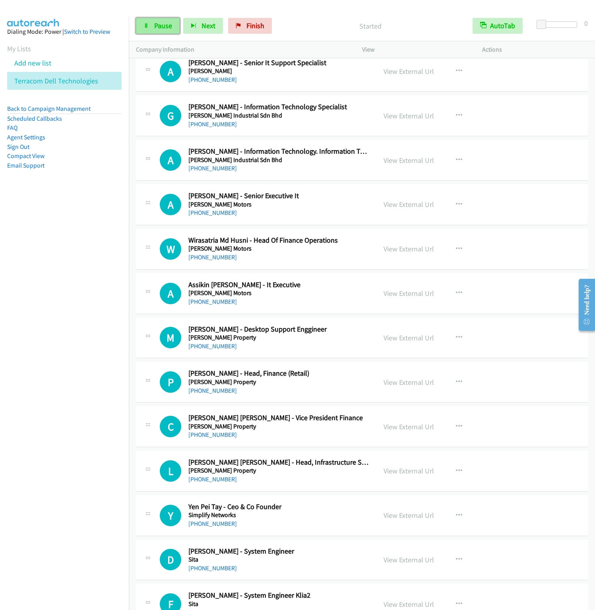
click at [161, 32] on link "Pause" at bounding box center [158, 26] width 44 height 16
click at [161, 32] on link "Start Calls" at bounding box center [164, 26] width 57 height 16
click at [138, 31] on link "Pause" at bounding box center [158, 26] width 44 height 16
click at [160, 32] on link "Start Calls" at bounding box center [164, 26] width 57 height 16
click at [158, 19] on link "Pause" at bounding box center [158, 26] width 44 height 16
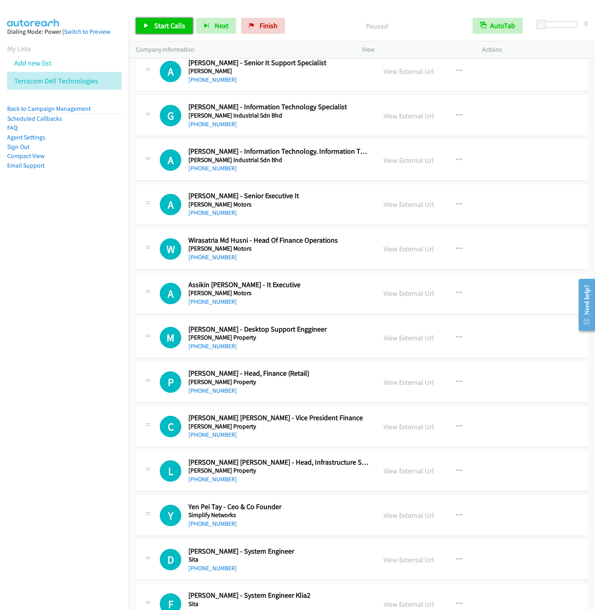
click at [158, 21] on link "Start Calls" at bounding box center [164, 26] width 57 height 16
click at [153, 28] on link "Pause" at bounding box center [158, 26] width 44 height 16
click at [153, 28] on link "Start Calls" at bounding box center [164, 26] width 57 height 16
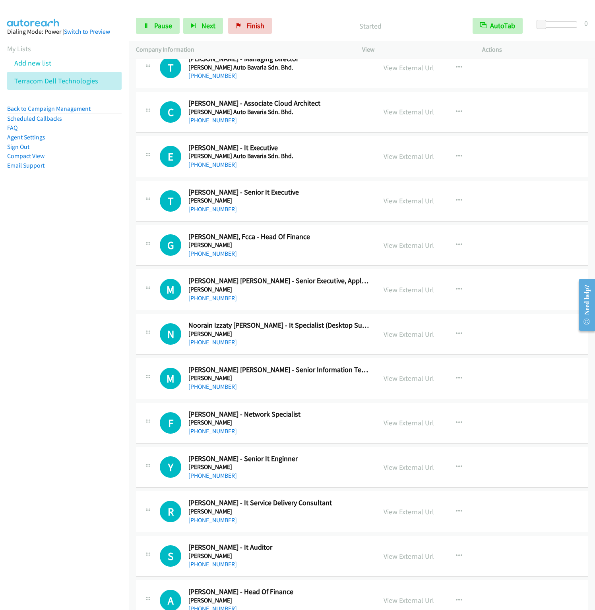
scroll to position [834, 0]
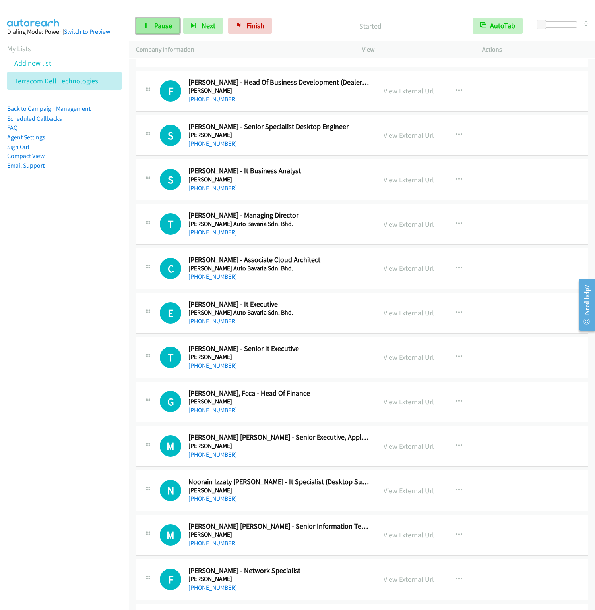
click at [153, 33] on link "Pause" at bounding box center [158, 26] width 44 height 16
click at [153, 33] on link "Start Calls" at bounding box center [164, 26] width 57 height 16
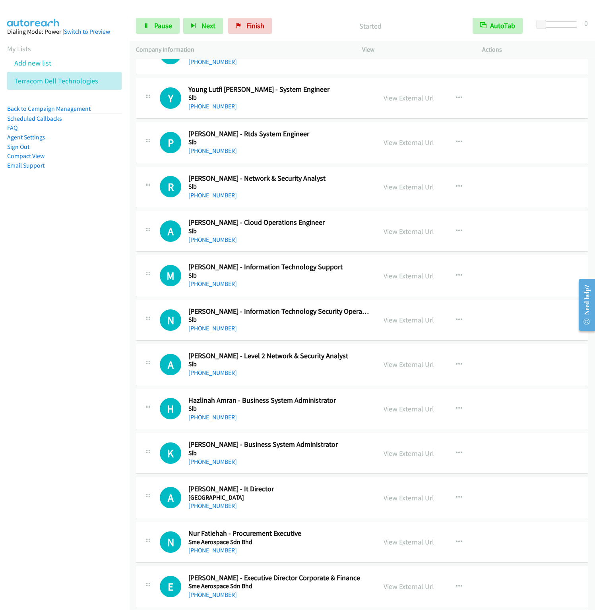
scroll to position [2562, 0]
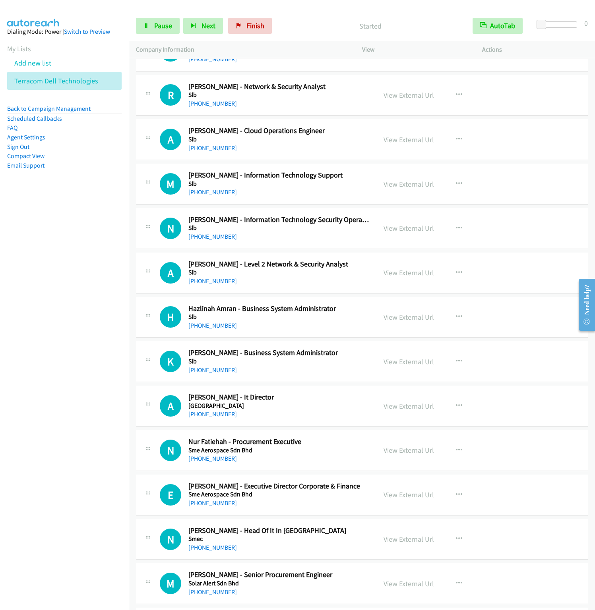
click at [55, 291] on nav "Dialing Mode: Power | Switch to Preview My Lists Add new list Terracom Dell Tec…" at bounding box center [64, 321] width 129 height 610
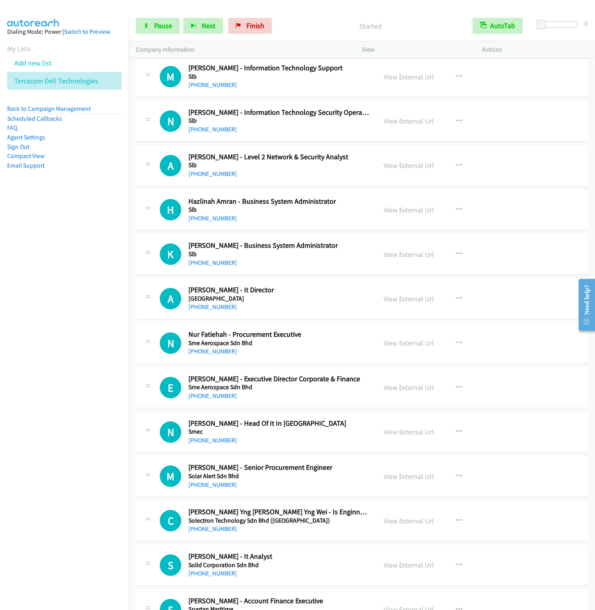
scroll to position [2919, 0]
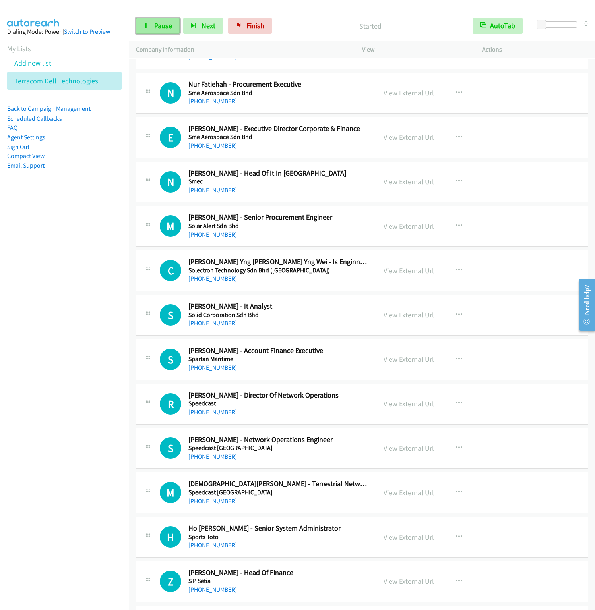
click at [148, 31] on link "Pause" at bounding box center [158, 26] width 44 height 16
click at [158, 23] on span "Start Calls" at bounding box center [169, 25] width 31 height 9
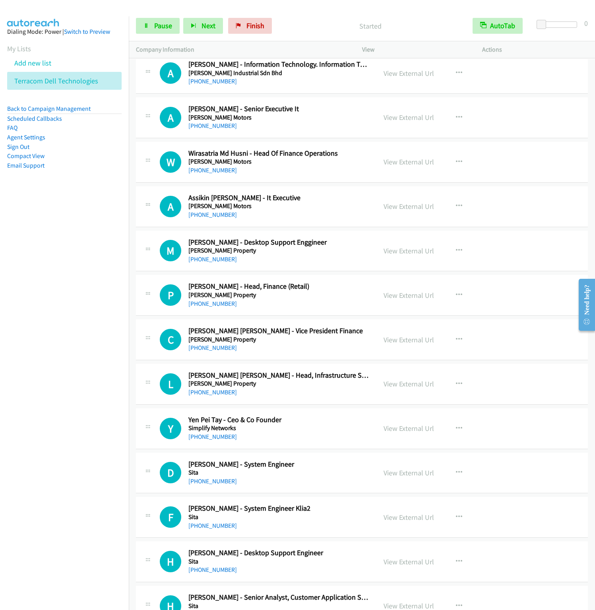
scroll to position [1668, 0]
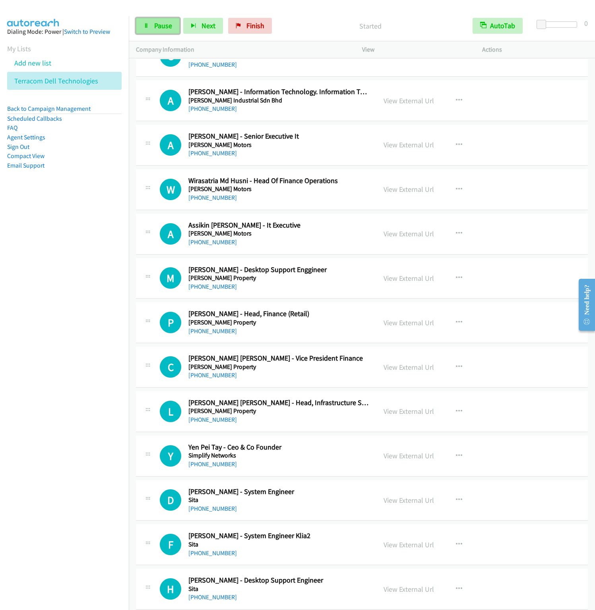
click at [163, 24] on span "Pause" at bounding box center [163, 25] width 18 height 9
click at [163, 24] on span "Start Calls" at bounding box center [169, 25] width 31 height 9
click at [136, 24] on link "Pause" at bounding box center [158, 26] width 44 height 16
click at [156, 25] on span "Start Calls" at bounding box center [169, 25] width 31 height 9
click at [53, 290] on nav "Dialing Mode: Power | Switch to Preview My Lists Add new list Terracom Dell Tec…" at bounding box center [64, 321] width 129 height 610
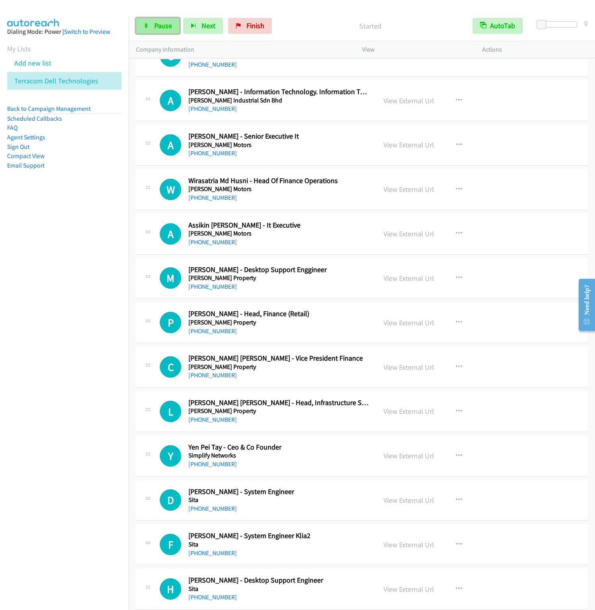
click at [157, 30] on span "Pause" at bounding box center [163, 25] width 18 height 9
click at [169, 24] on span "Start Calls" at bounding box center [169, 25] width 31 height 9
drag, startPoint x: 24, startPoint y: 367, endPoint x: 66, endPoint y: 380, distance: 43.3
click at [24, 367] on nav "Dialing Mode: Power | Switch to Preview My Lists Add new list Terracom Dell Tec…" at bounding box center [64, 321] width 129 height 610
click at [48, 396] on nav "Dialing Mode: Power | Switch to Preview My Lists Add new list Terracom Dell Tec…" at bounding box center [64, 321] width 129 height 610
